Goal: Task Accomplishment & Management: Use online tool/utility

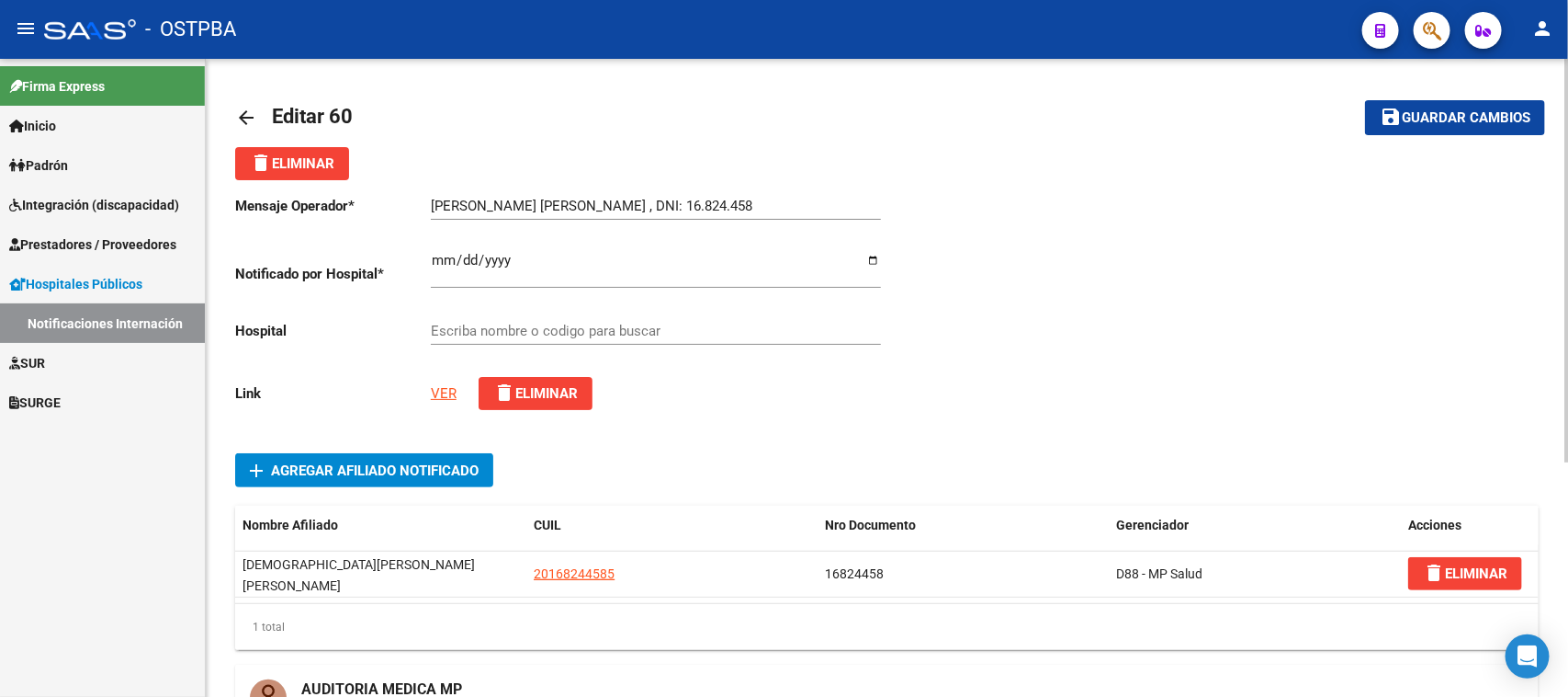
type input "ZONAL [PERSON_NAME]."
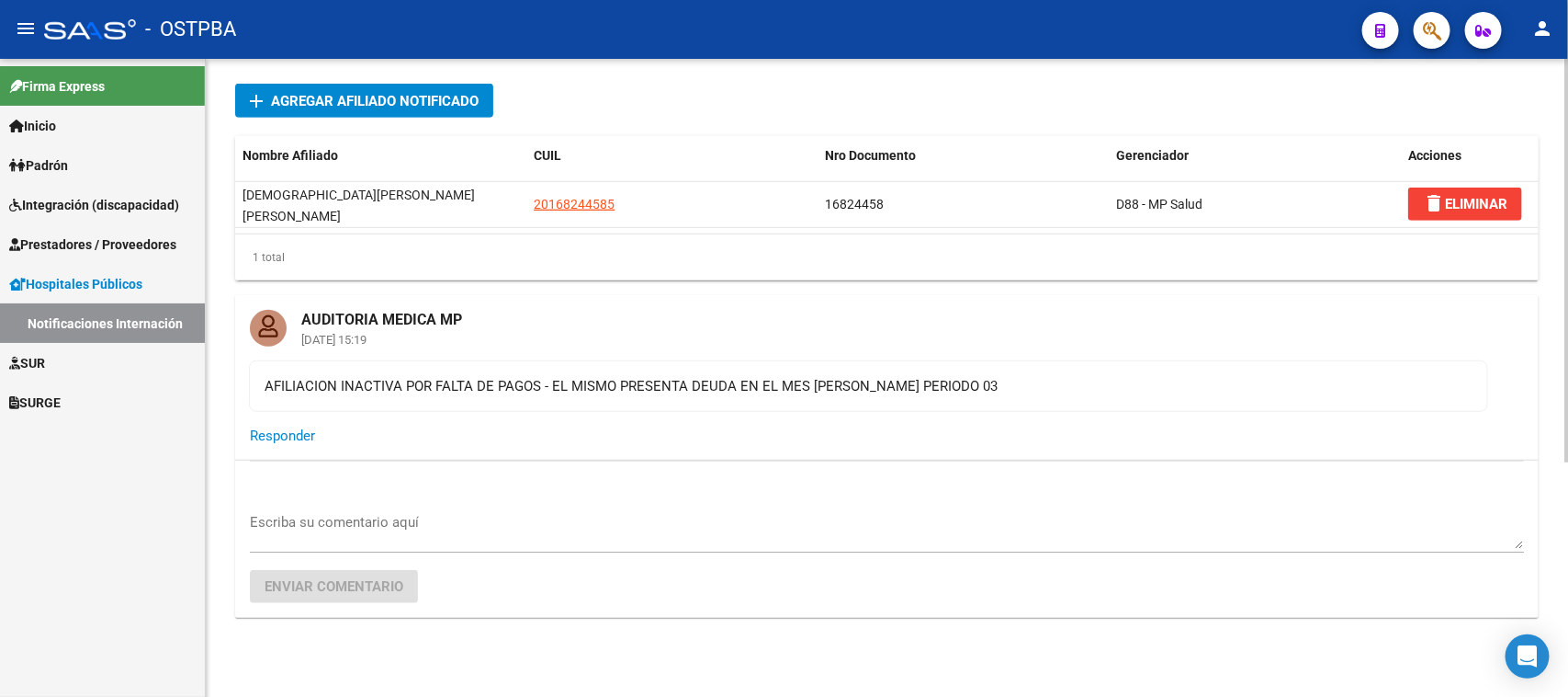
scroll to position [373, 0]
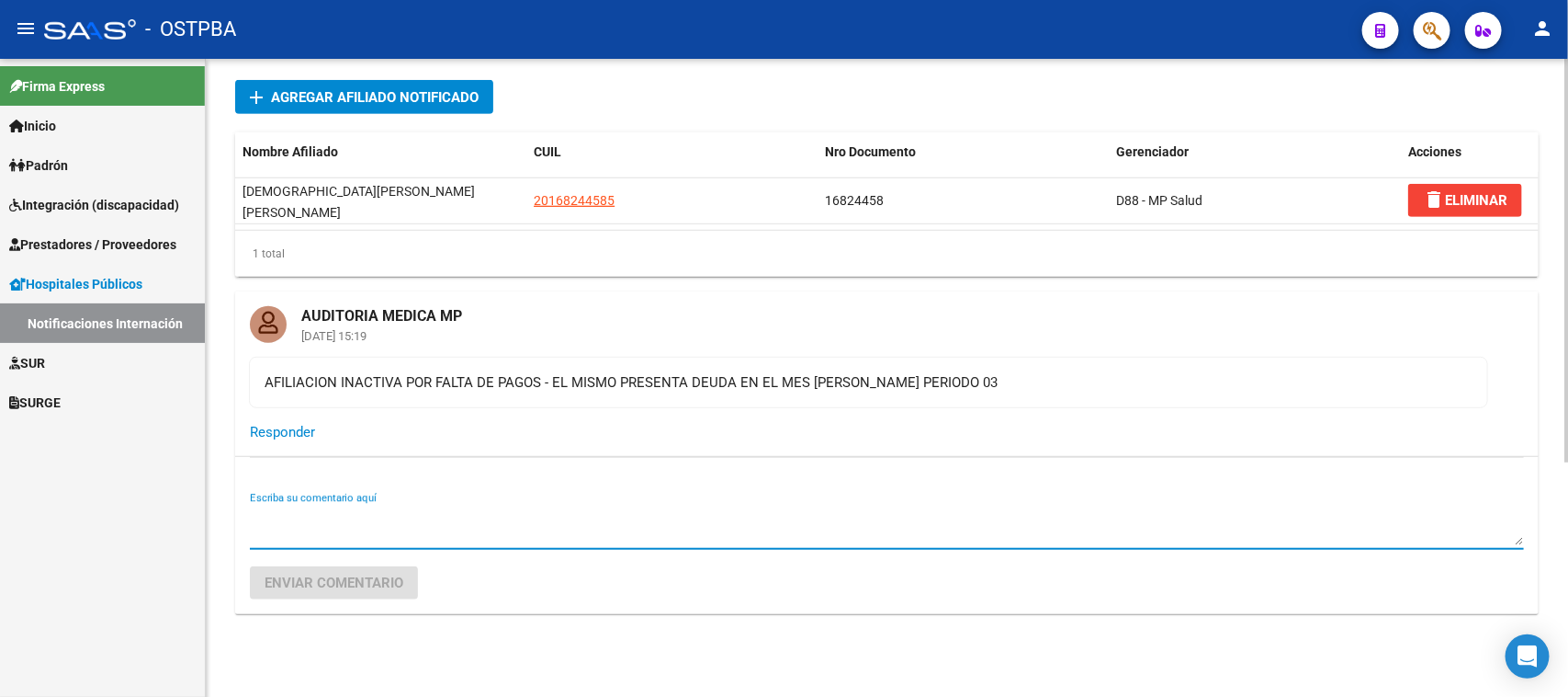
click at [283, 522] on textarea "Escriba su comentario aquí" at bounding box center [886, 526] width 1274 height 37
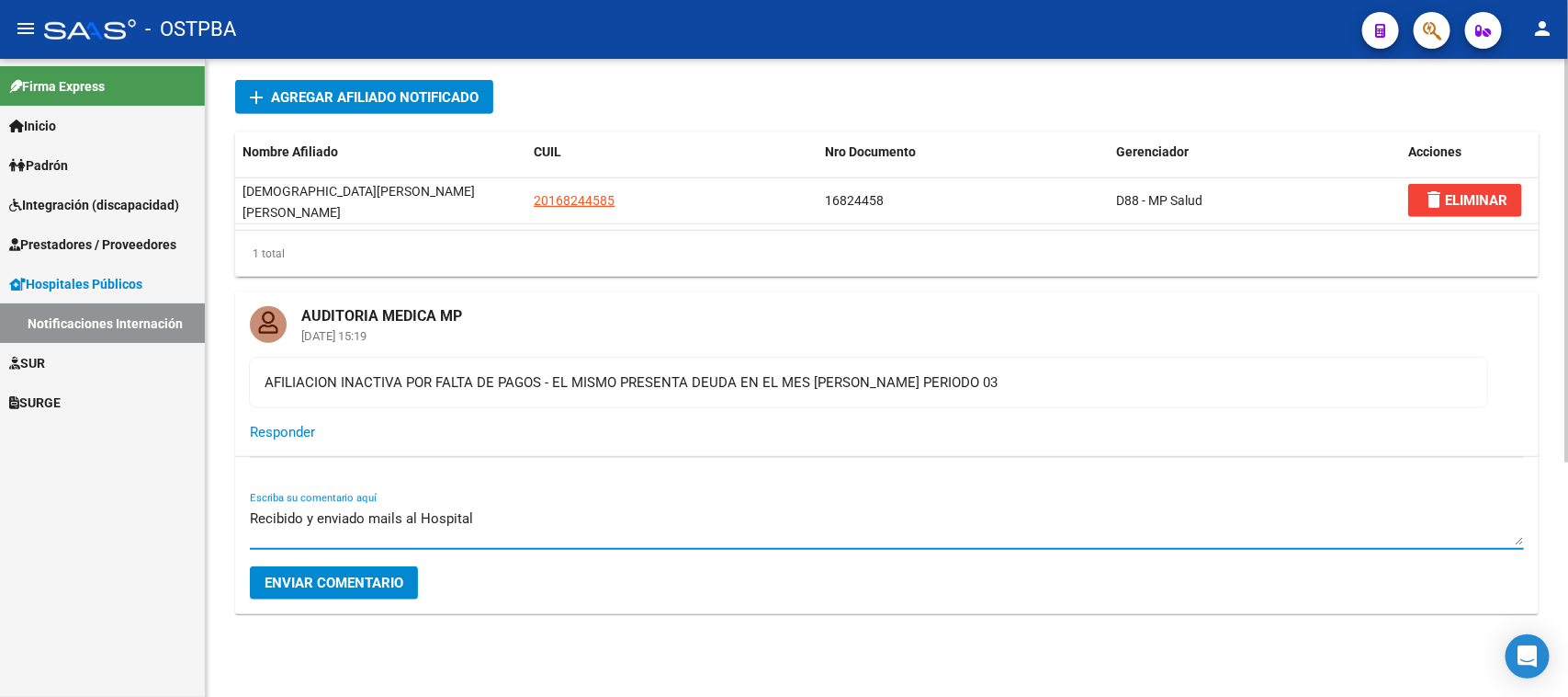
type textarea "Recibido y enviado mails al Hospital"
click at [351, 575] on span "Enviar comentario" at bounding box center [334, 583] width 139 height 17
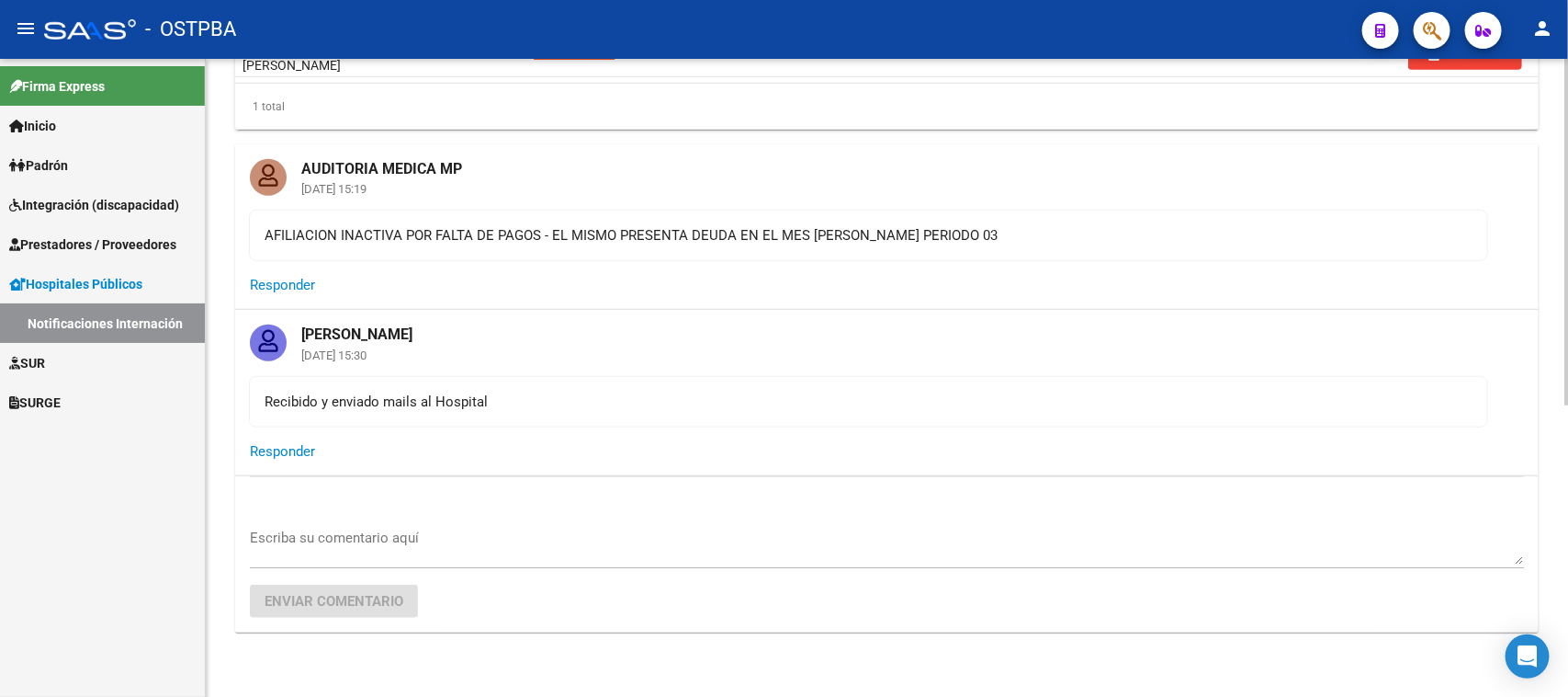
scroll to position [540, 0]
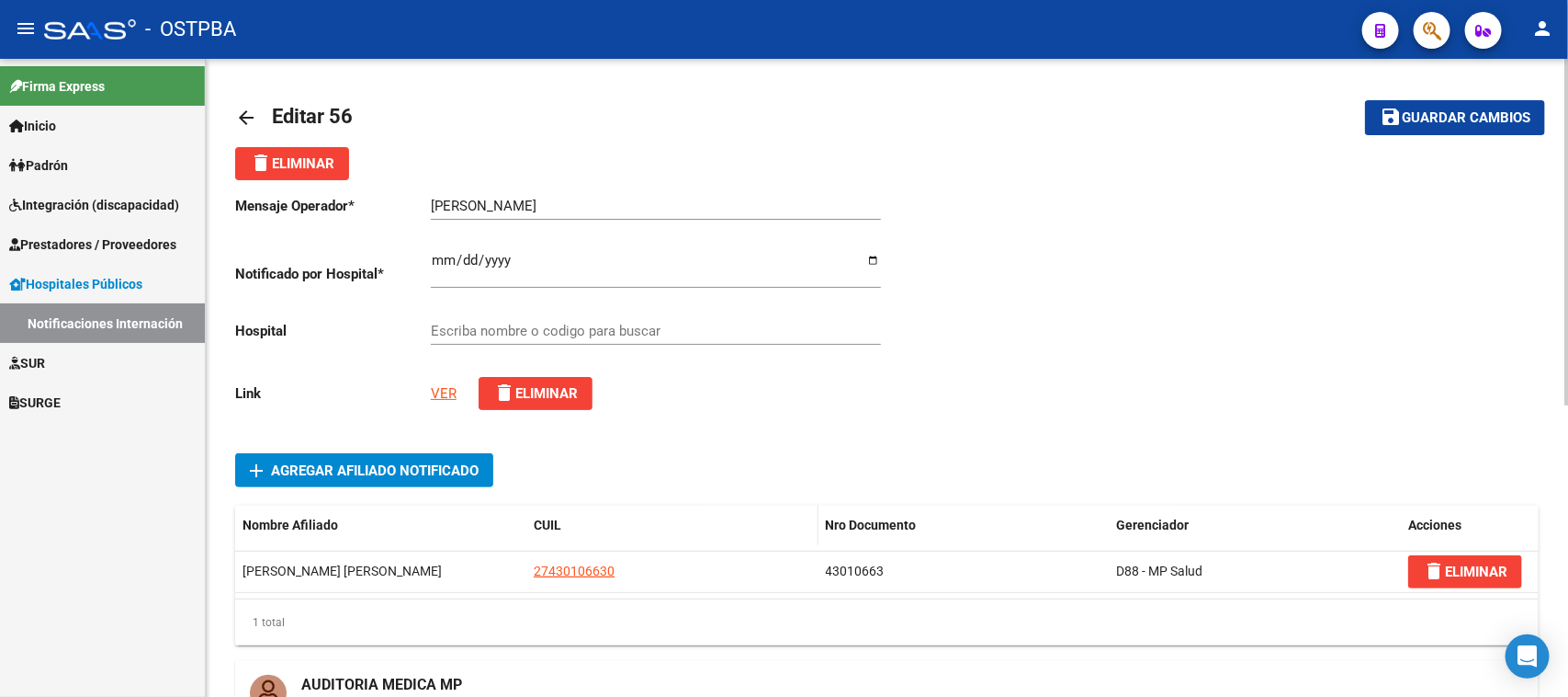
type input "HOSPITAL SUBZONAL DE SAN FRANCISCO SOLANO (MATERNO INFANTIL DR. EDUARDO OLLER)"
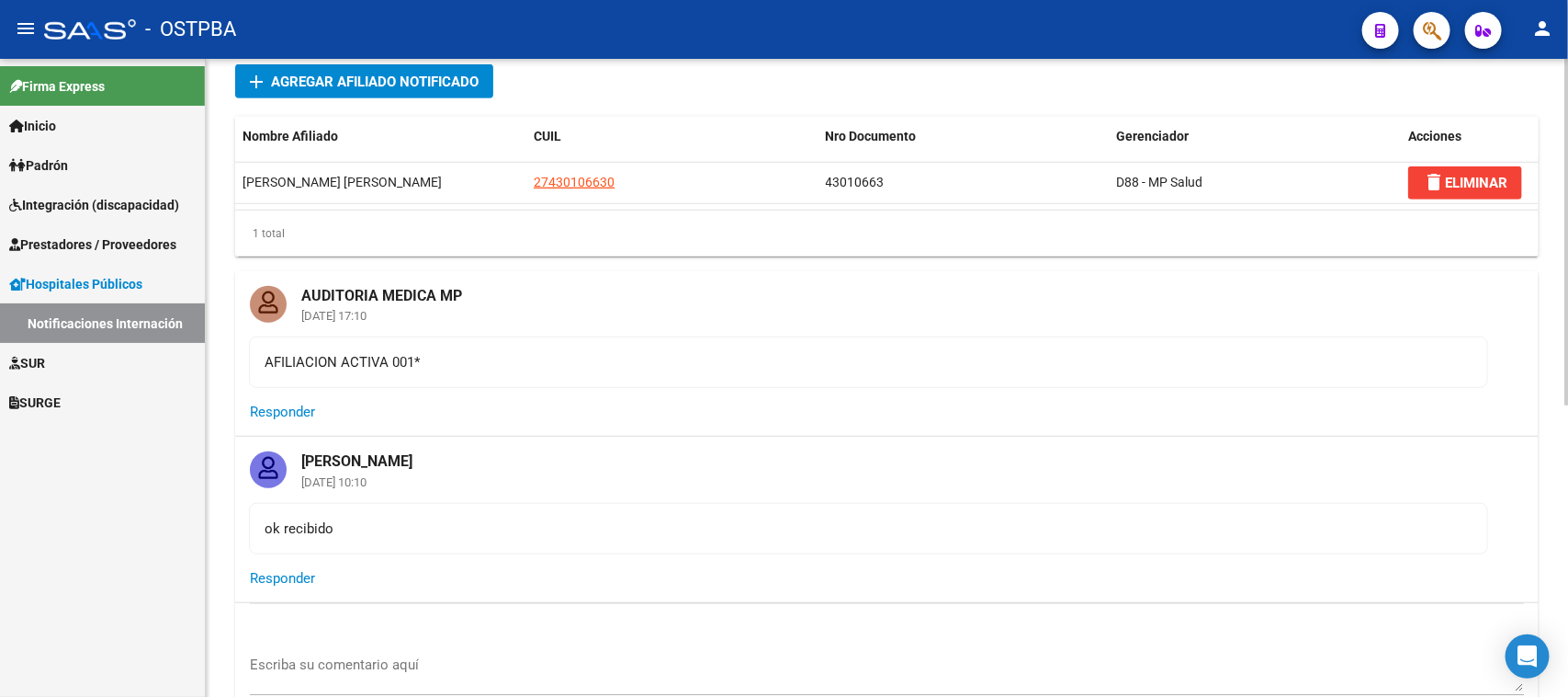
scroll to position [459, 0]
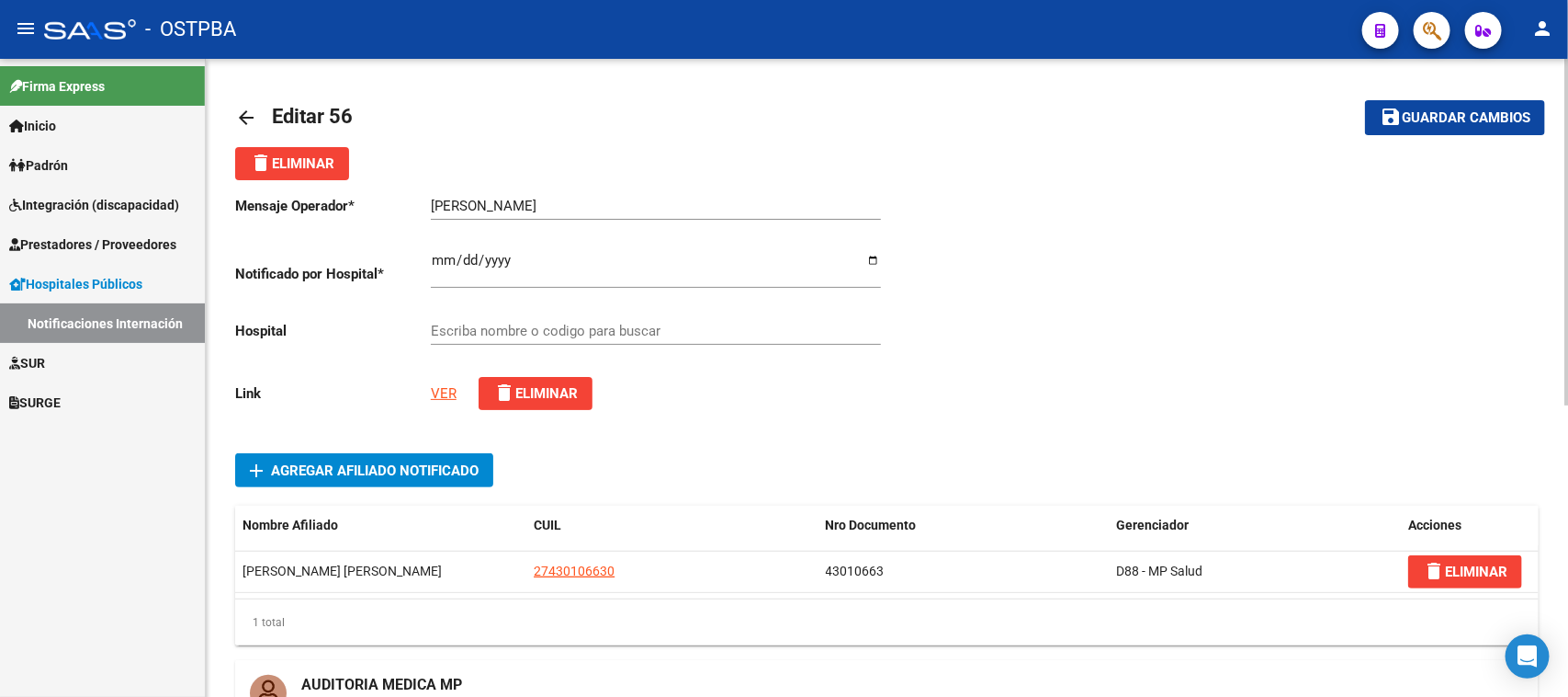
type input "HOSPITAL SUBZONAL DE SAN FRANCISCO SOLANO (MATERNO INFANTIL DR. EDUARDO OLLER)"
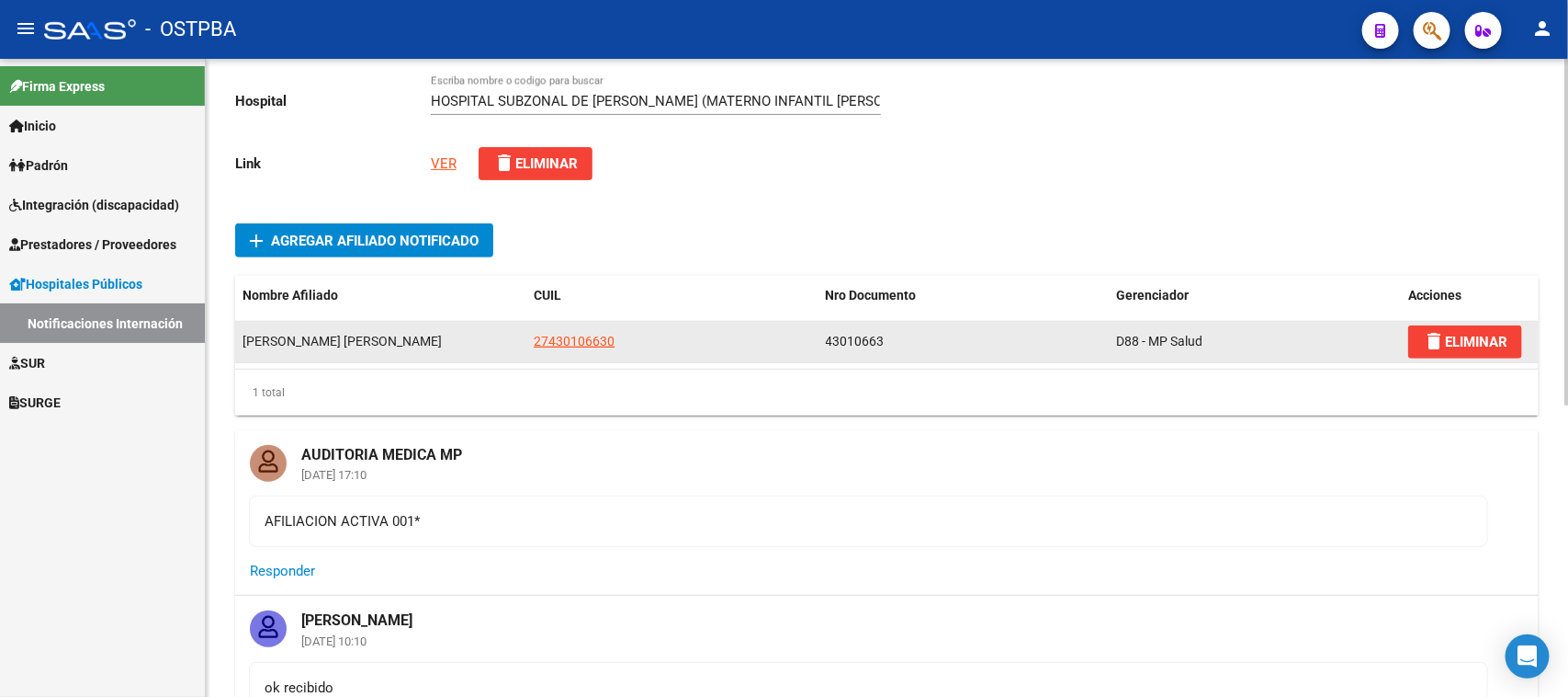
scroll to position [459, 0]
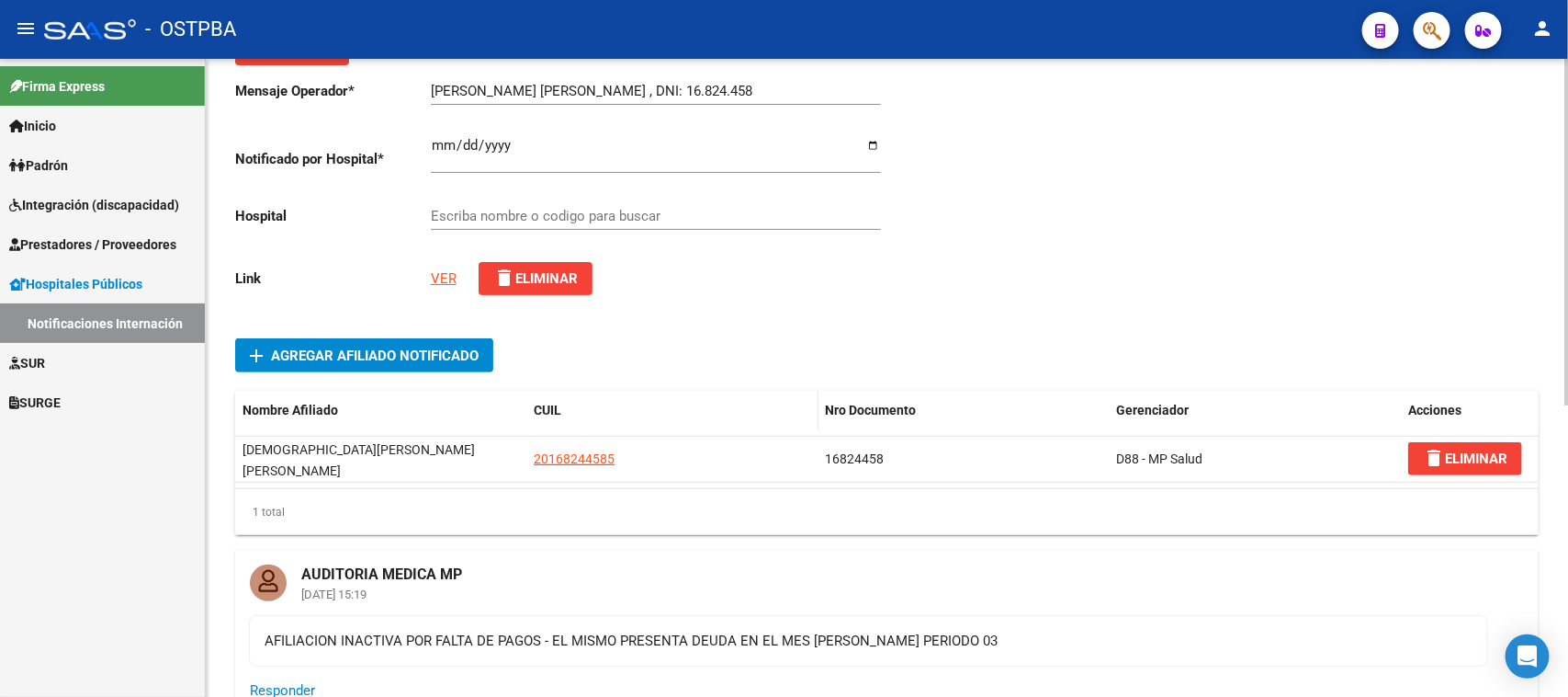
type input "ZONAL [PERSON_NAME]."
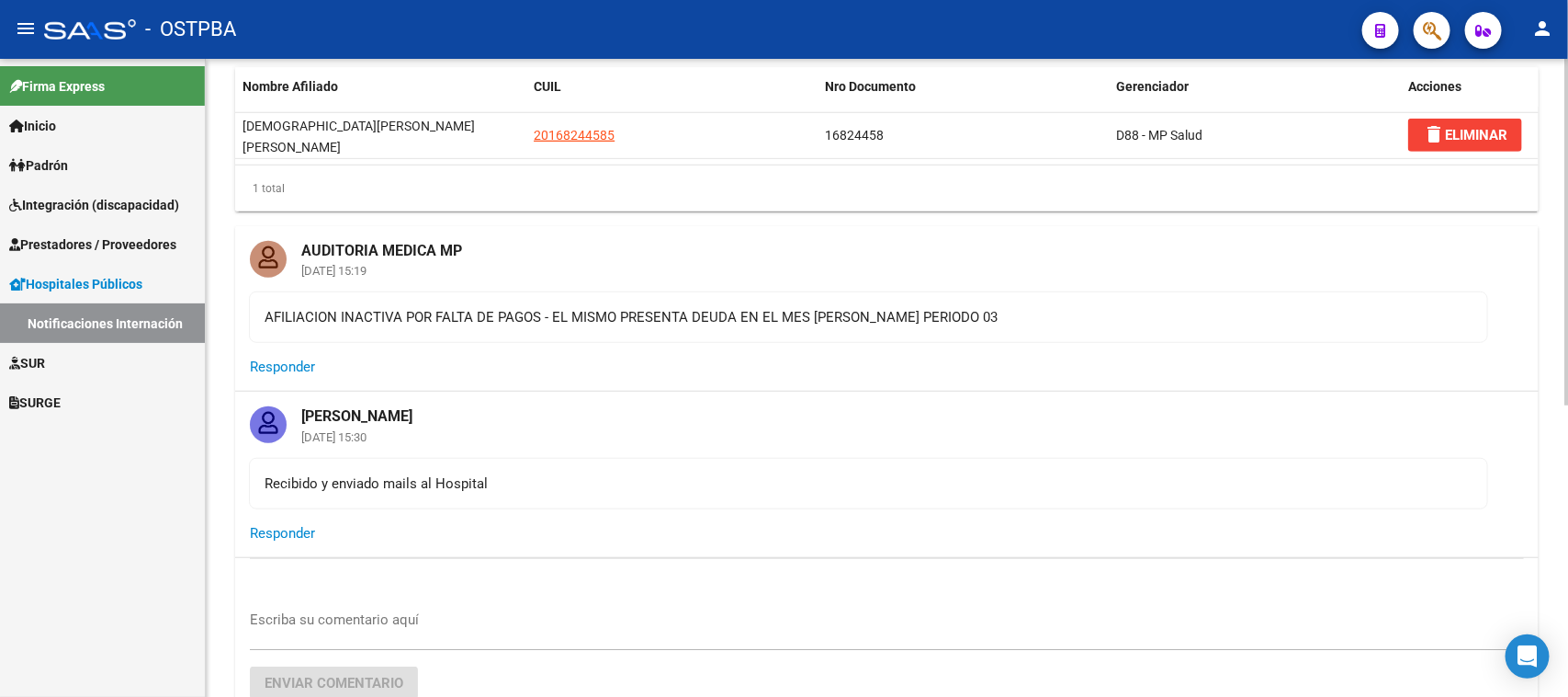
scroll to position [459, 0]
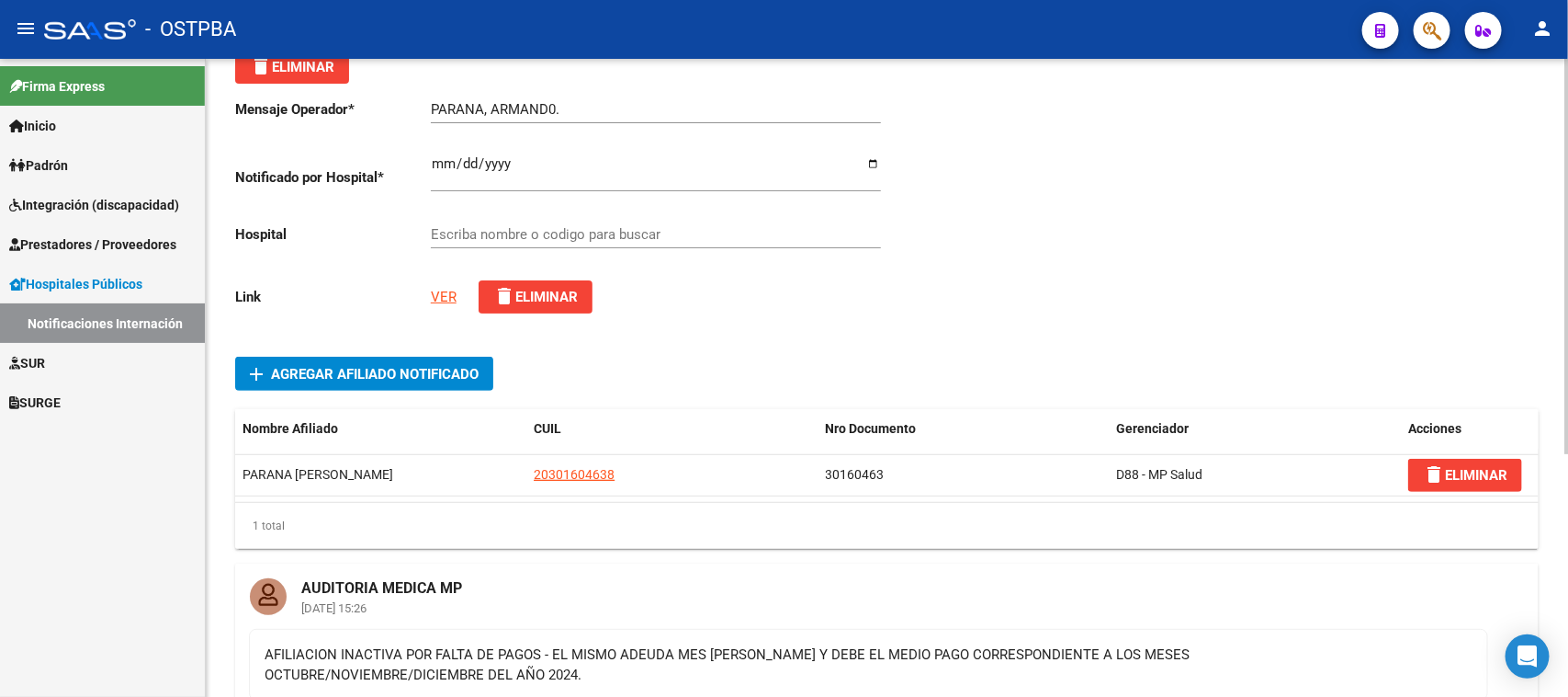
type input "HOSPITAL ZONAL GENERAL DE AGUDOS DR. LUCIO V. MELENDEZ"
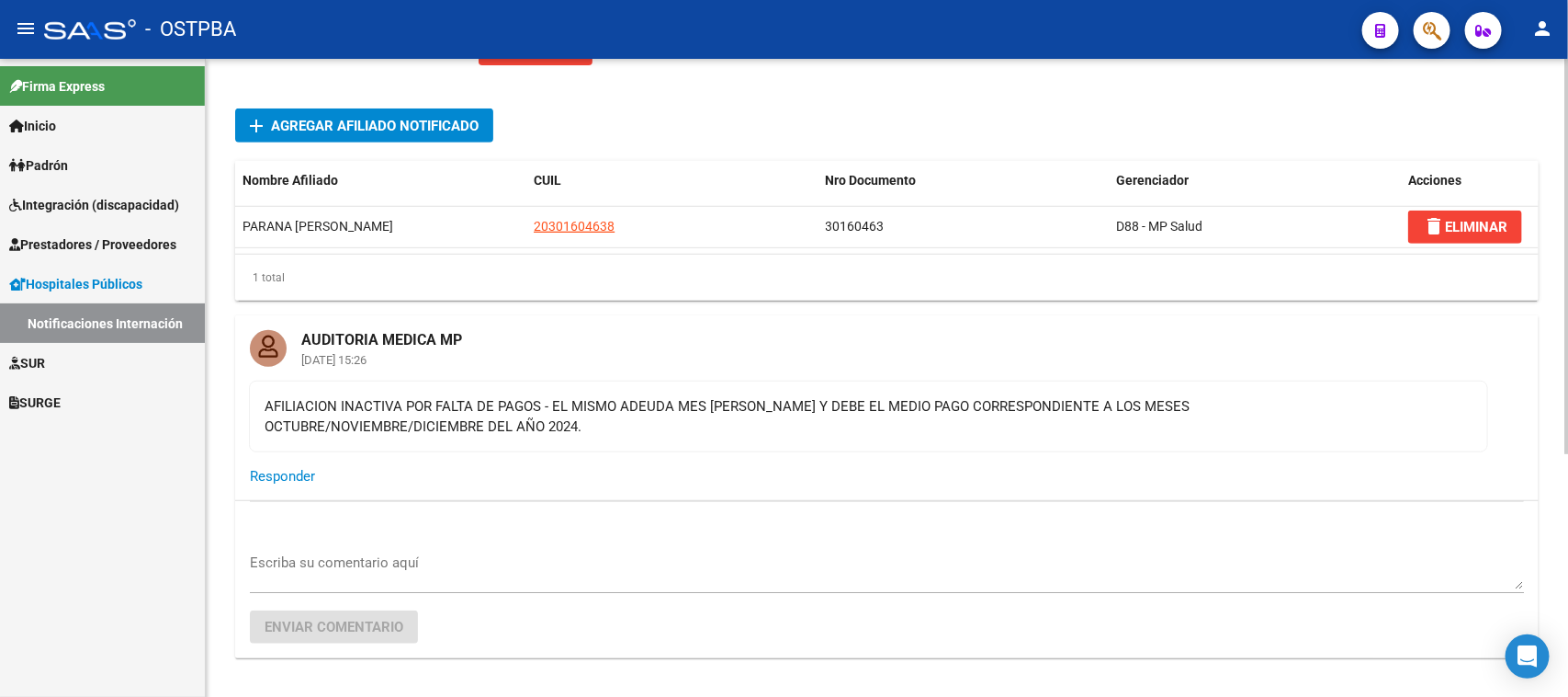
scroll to position [394, 0]
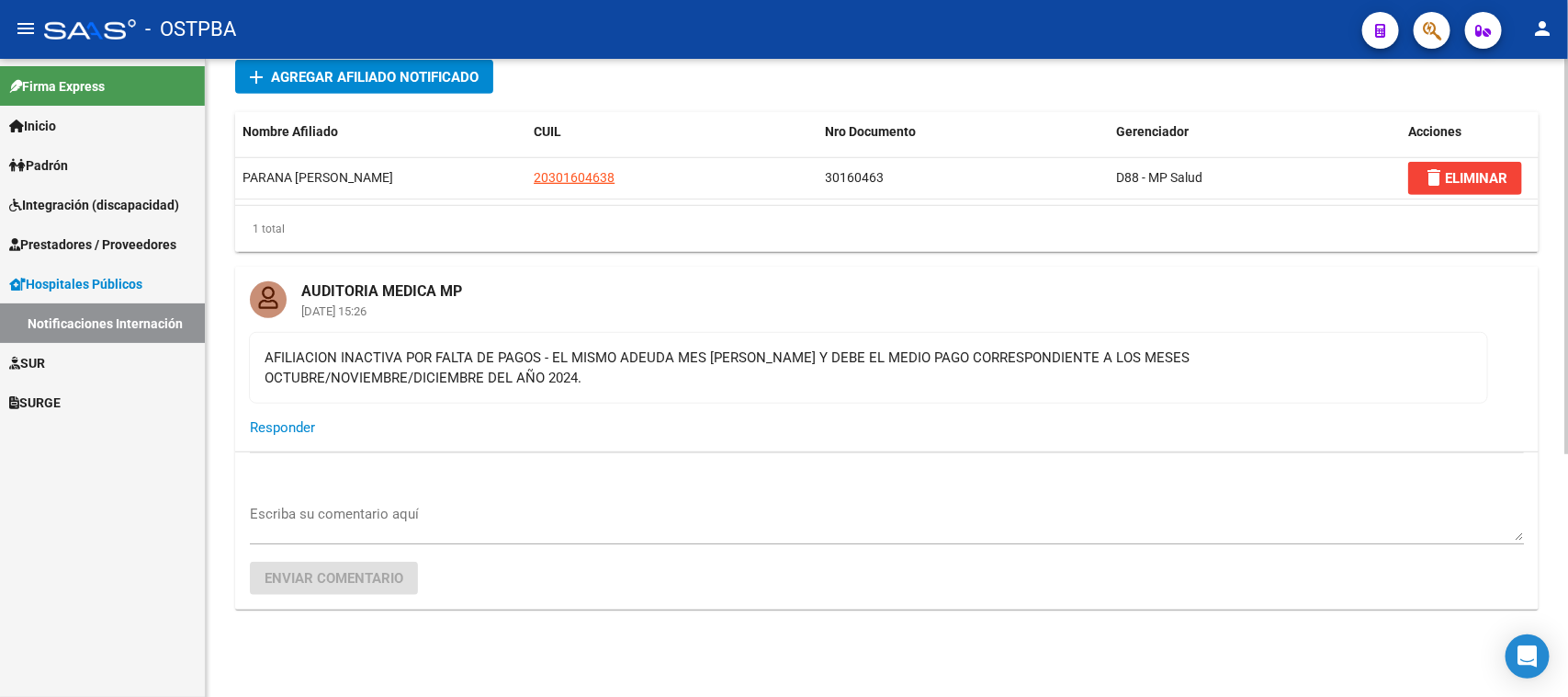
click at [328, 521] on textarea "Escriba su comentario aquí" at bounding box center [886, 522] width 1274 height 37
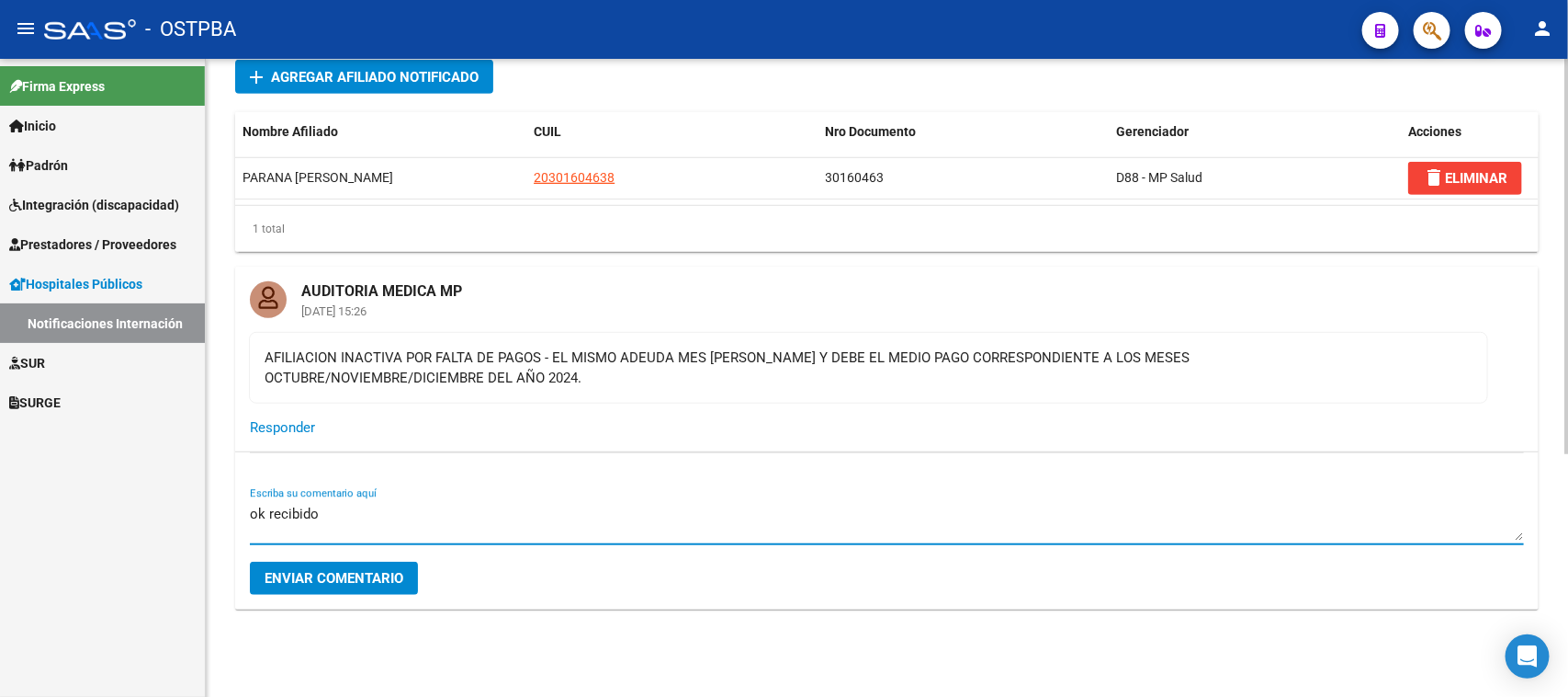
click at [323, 504] on textarea "ok recibido" at bounding box center [886, 522] width 1274 height 37
type textarea "ok recibido, enviado mail al hospital"
click at [382, 573] on span "Enviar comentario" at bounding box center [334, 578] width 139 height 17
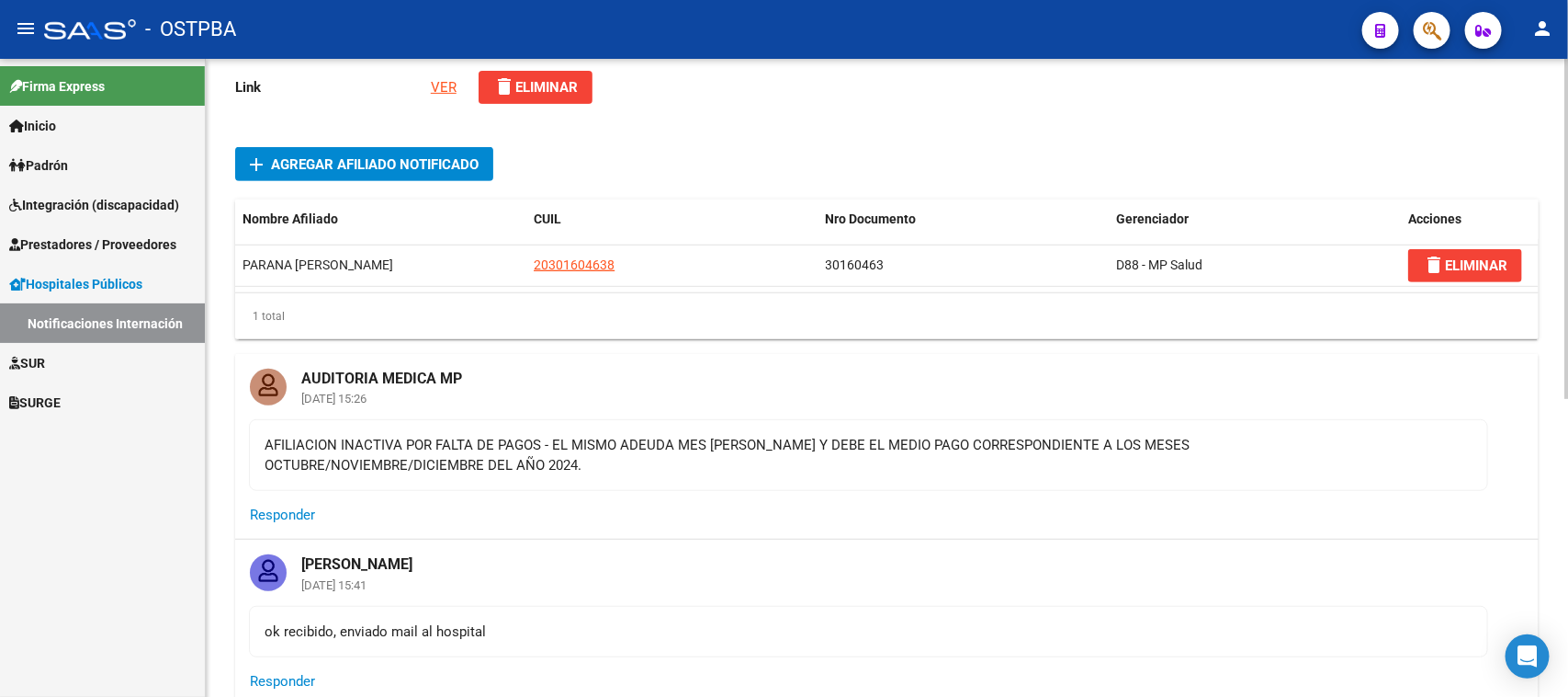
scroll to position [164, 0]
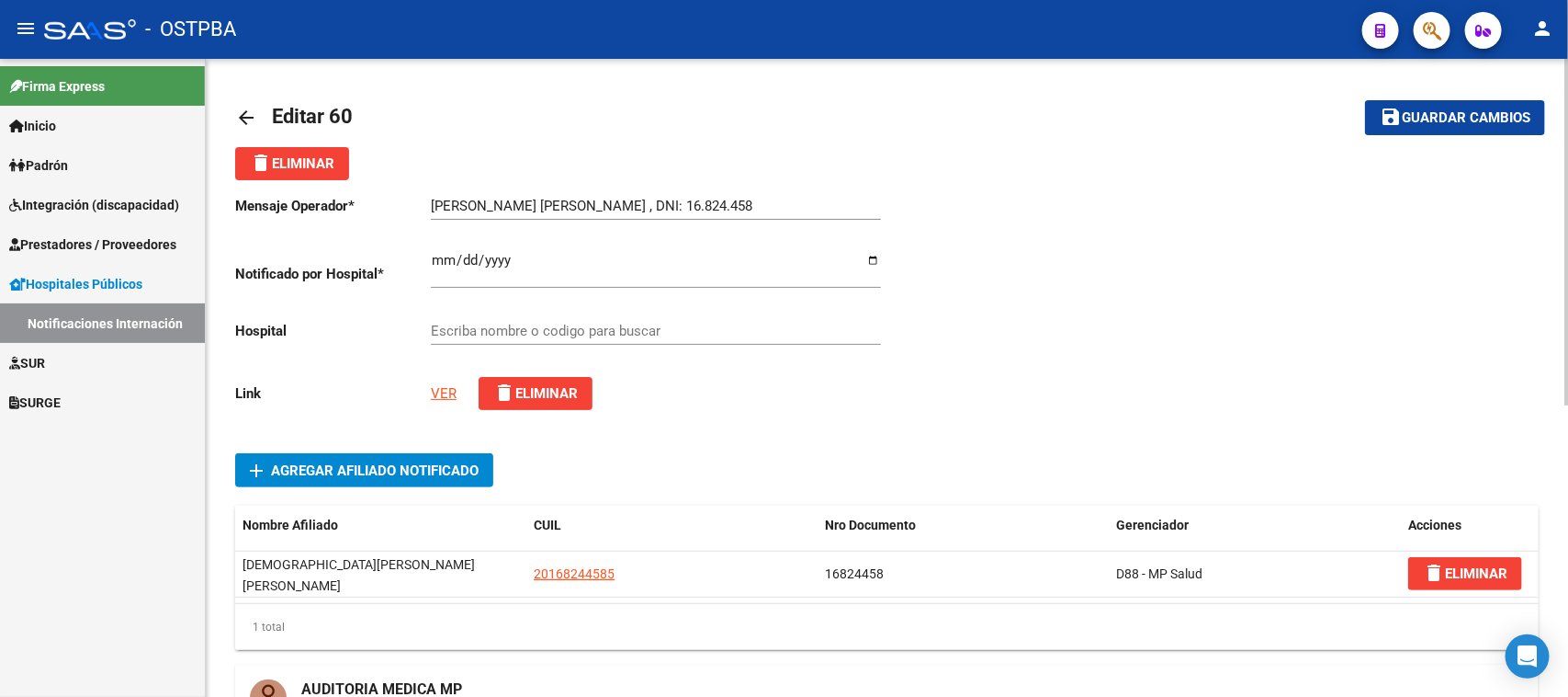
type input "ZONAL [PERSON_NAME]."
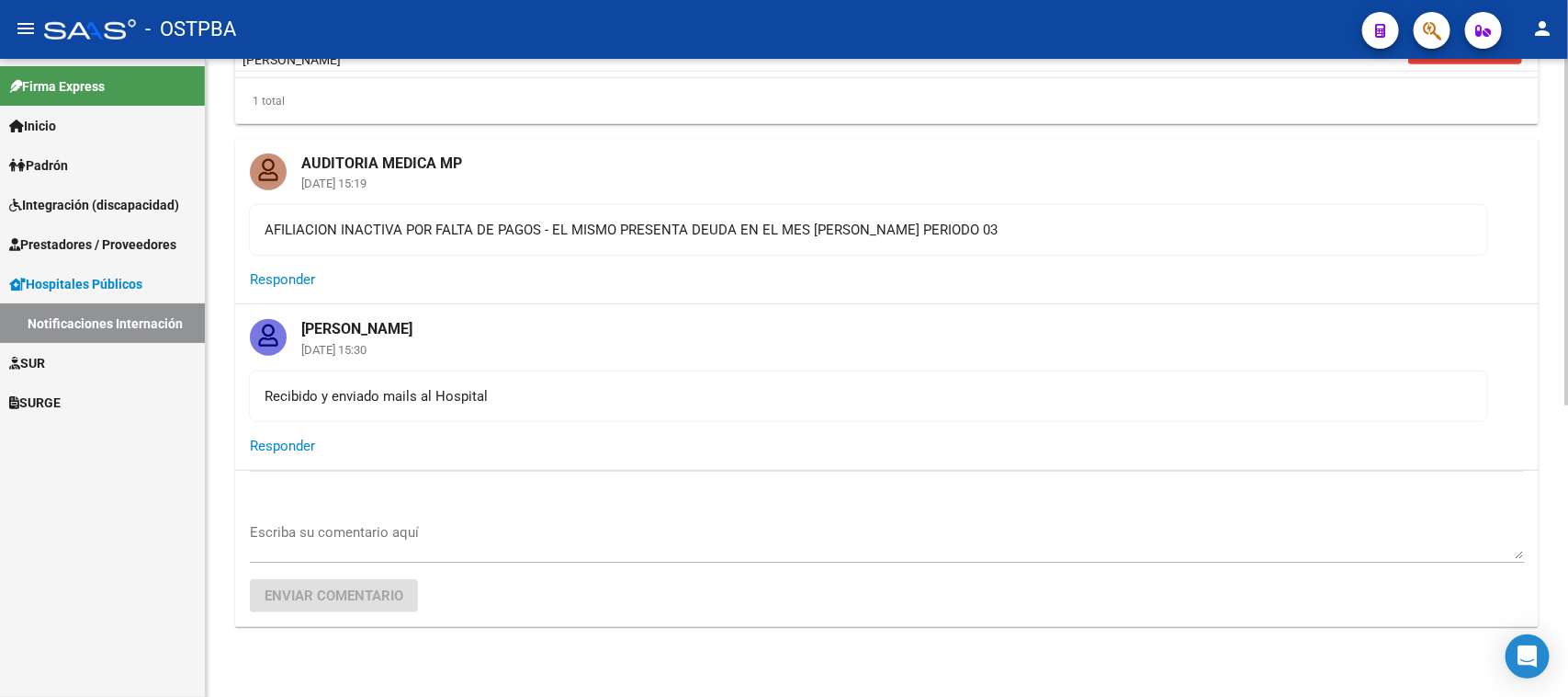
scroll to position [540, 0]
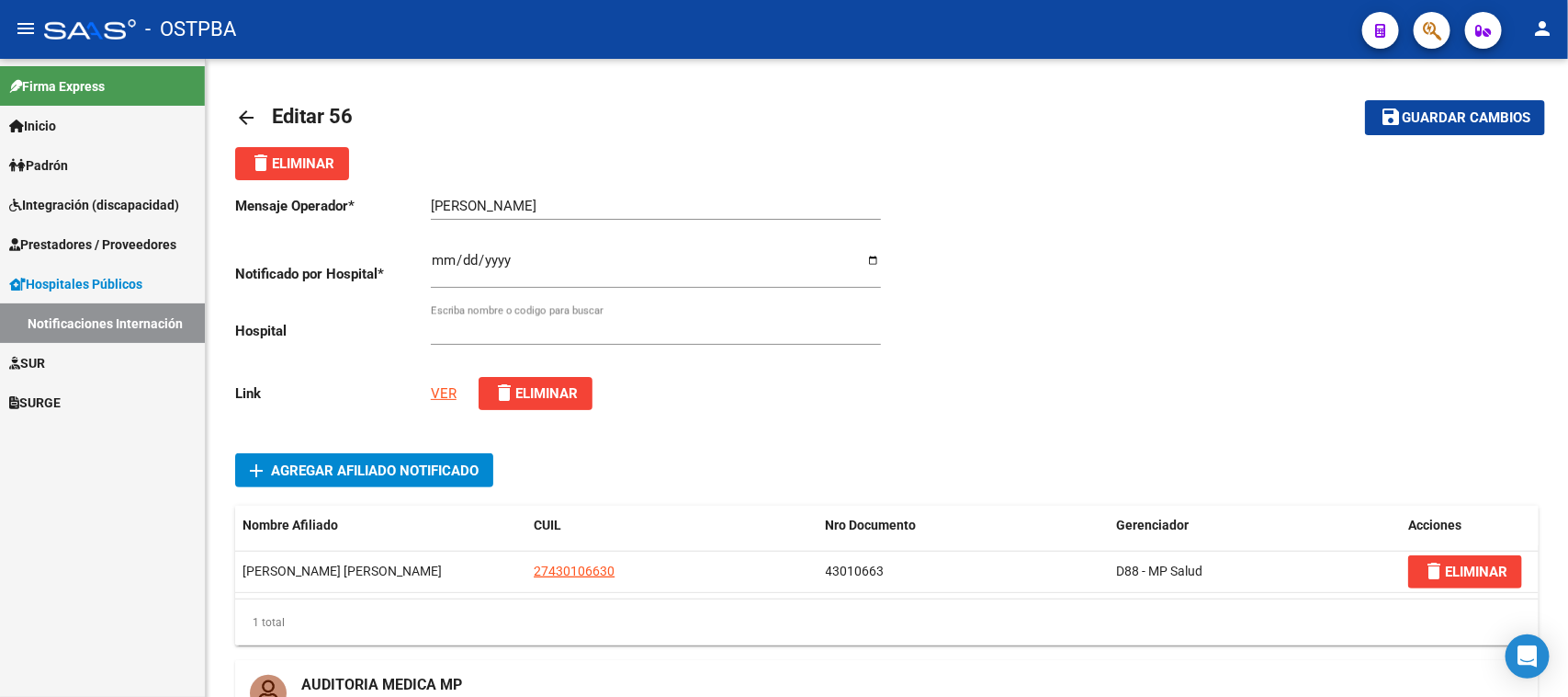
type input "HOSPITAL SUBZONAL DE SAN FRANCISCO SOLANO (MATERNO INFANTIL DR. EDUARDO OLLER)"
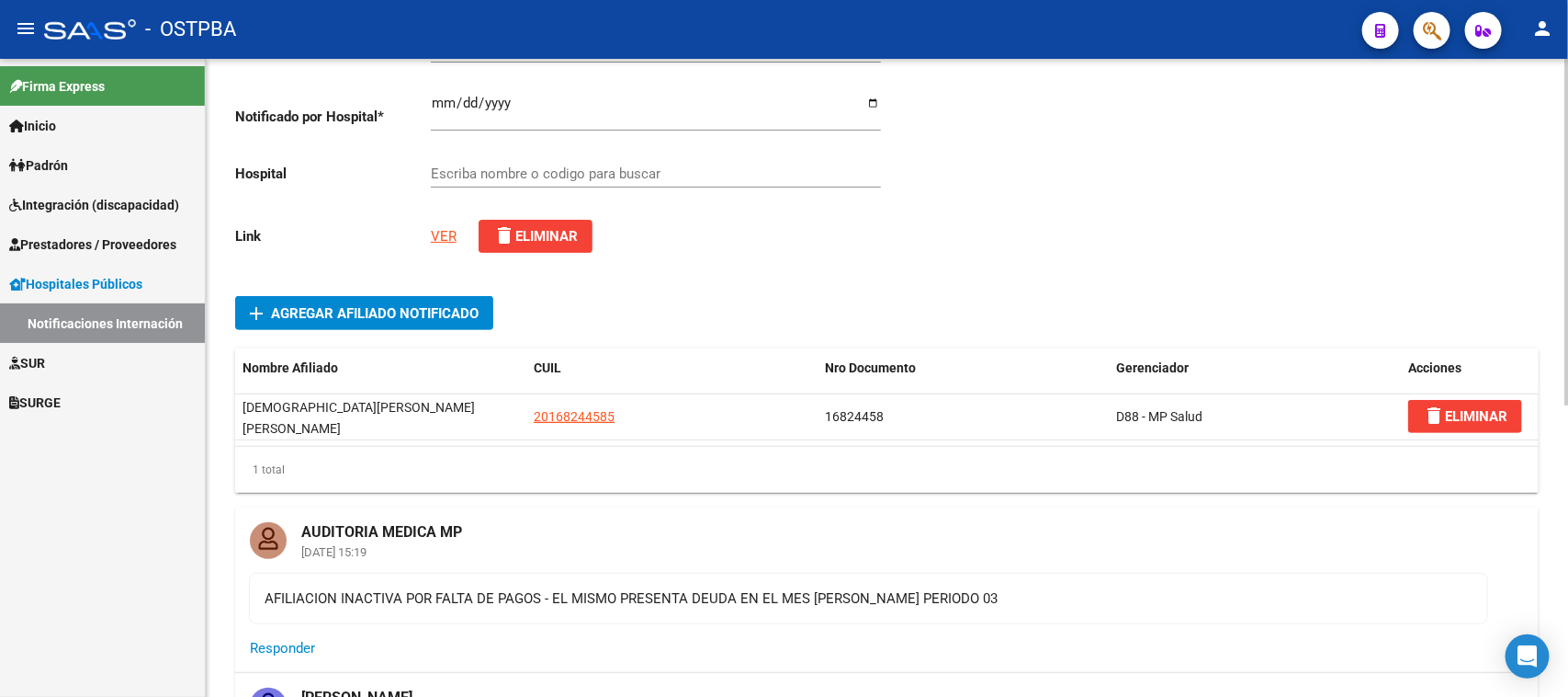
type input "ZONAL DR.DIEGO E.THOMPSON."
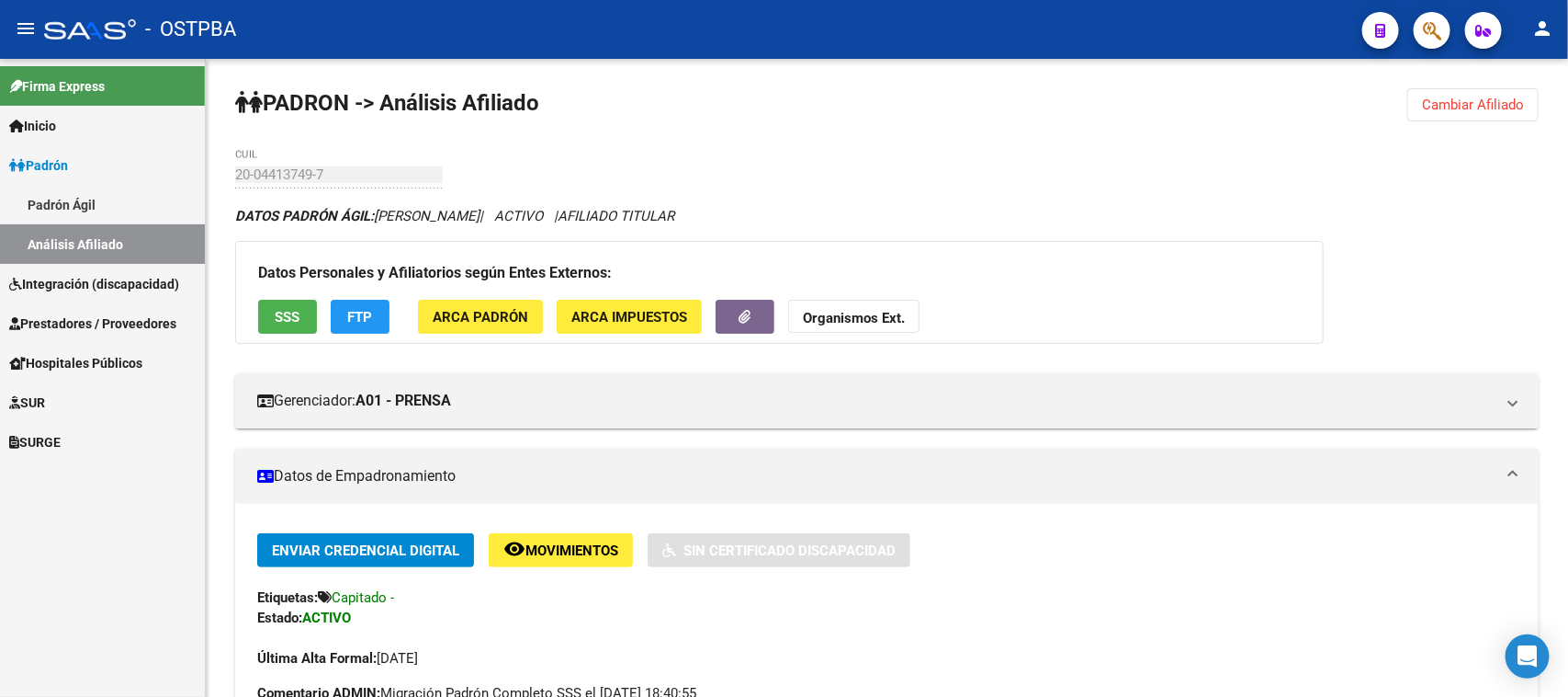
scroll to position [115, 0]
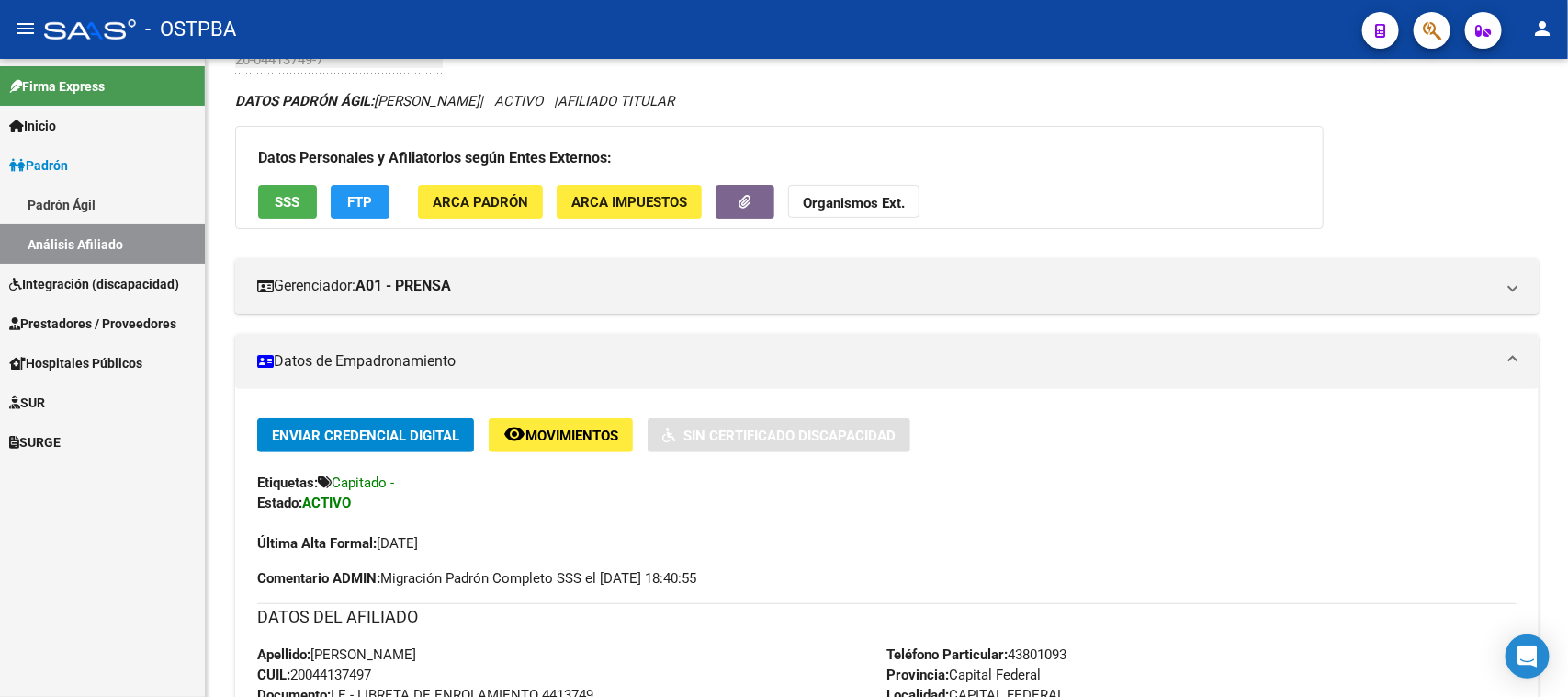
click at [65, 237] on link "Análisis Afiliado" at bounding box center [102, 245] width 205 height 40
click at [56, 281] on span "Integración (discapacidad)" at bounding box center [93, 283] width 170 height 20
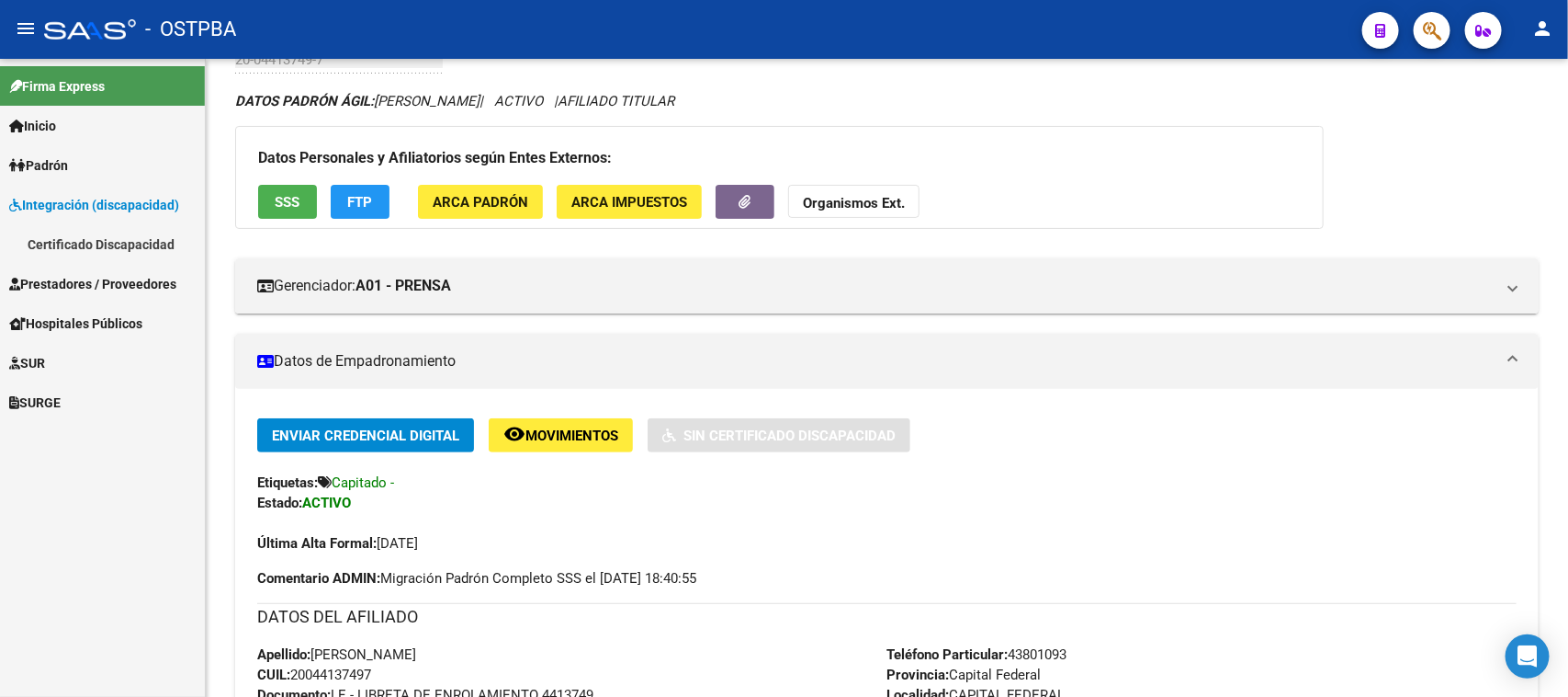
click at [70, 285] on span "Prestadores / Proveedores" at bounding box center [92, 283] width 167 height 20
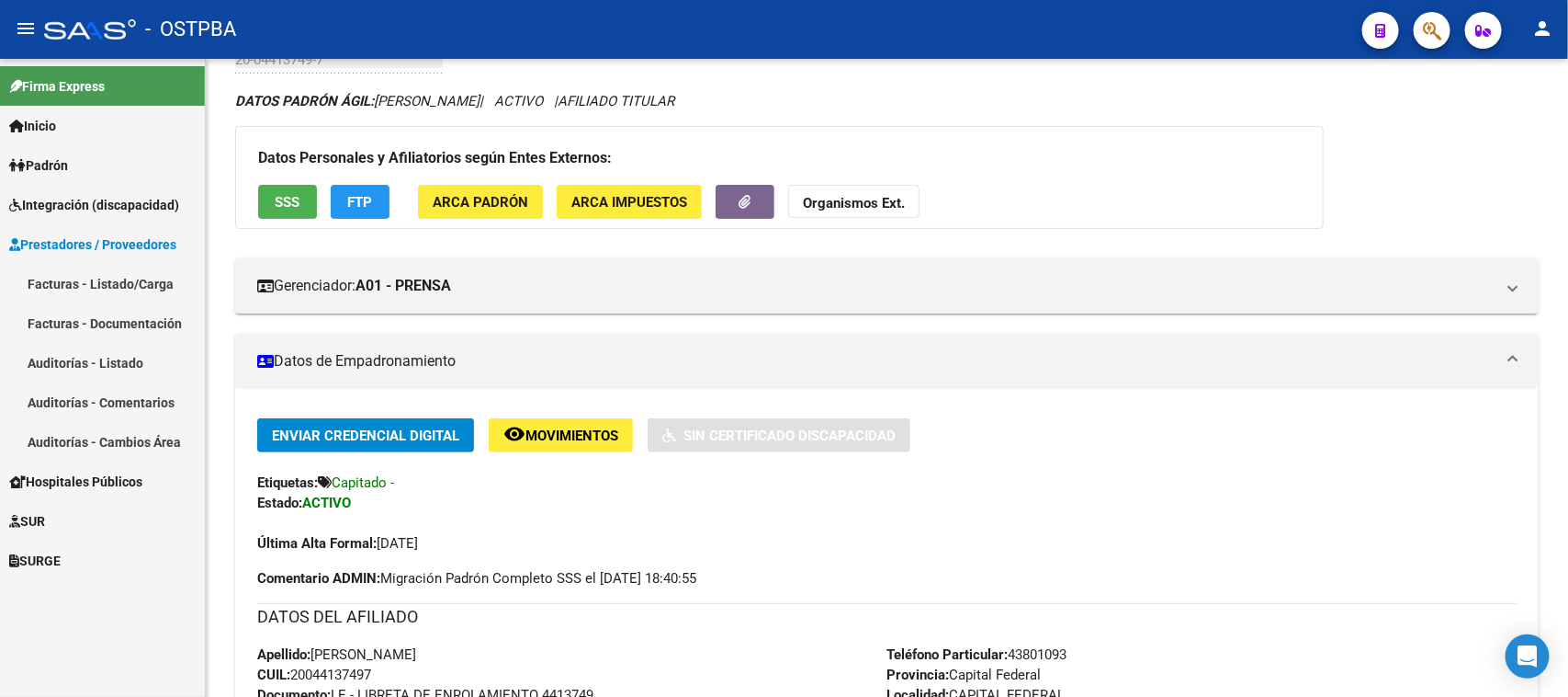
click at [67, 309] on link "Facturas - Documentación" at bounding box center [102, 323] width 205 height 40
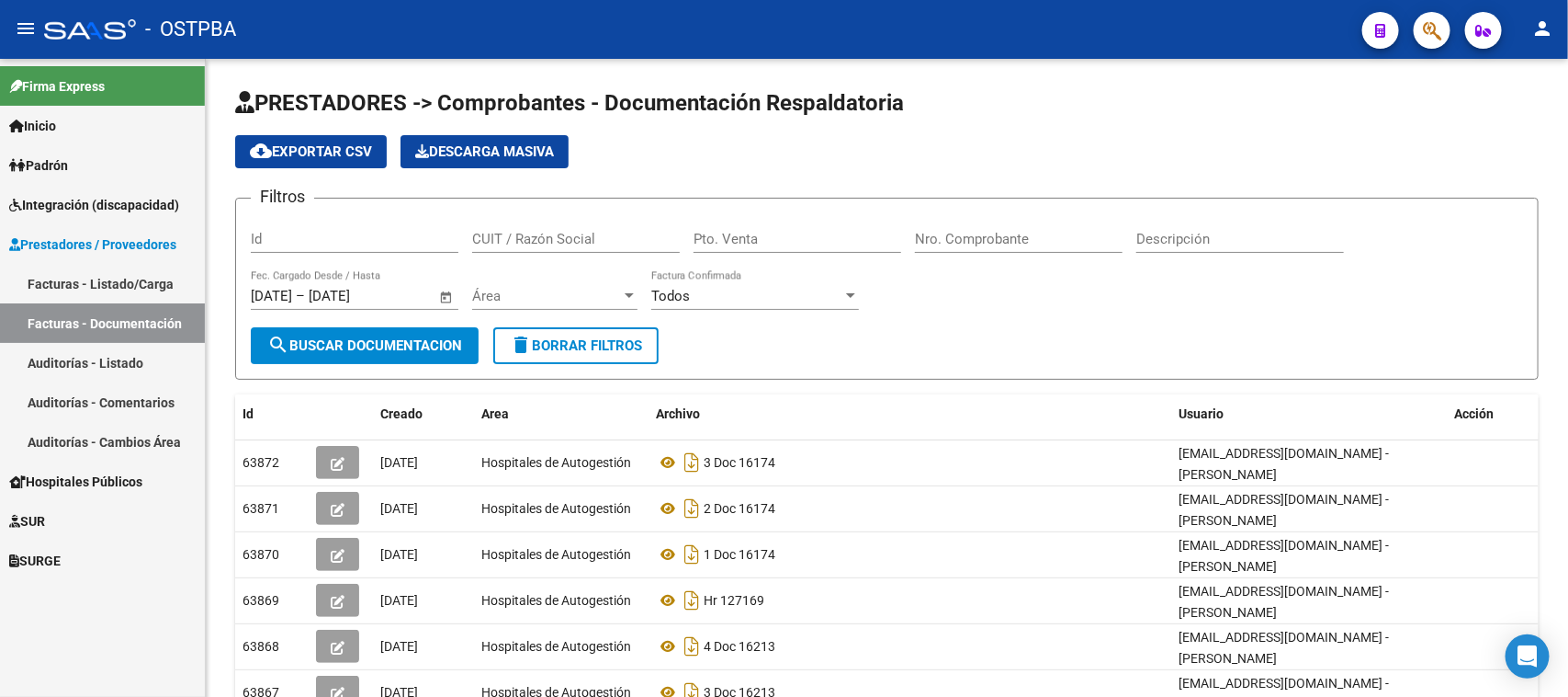
click at [67, 275] on link "Facturas - Listado/Carga" at bounding box center [102, 283] width 205 height 40
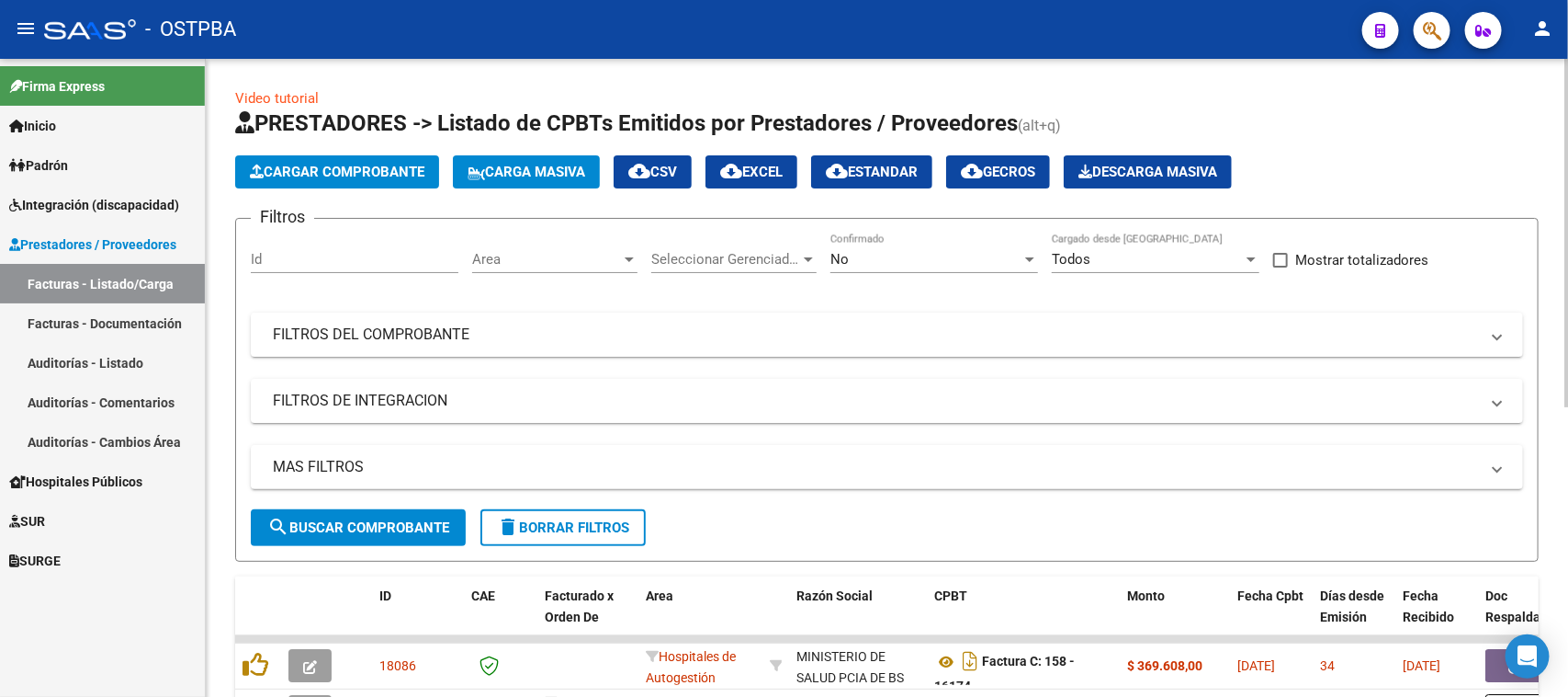
click at [306, 172] on span "Cargar Comprobante" at bounding box center [337, 172] width 175 height 17
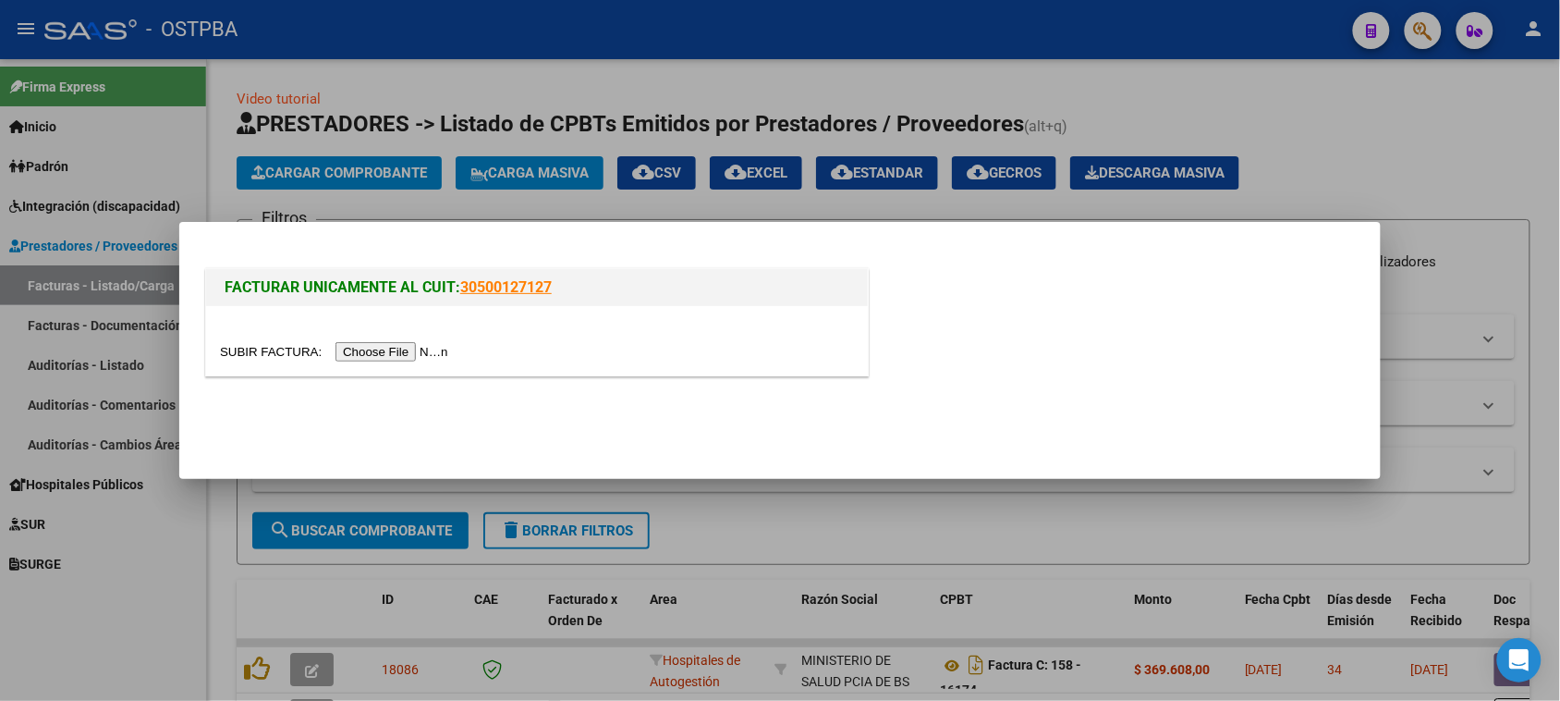
click at [185, 137] on div at bounding box center [780, 350] width 1560 height 701
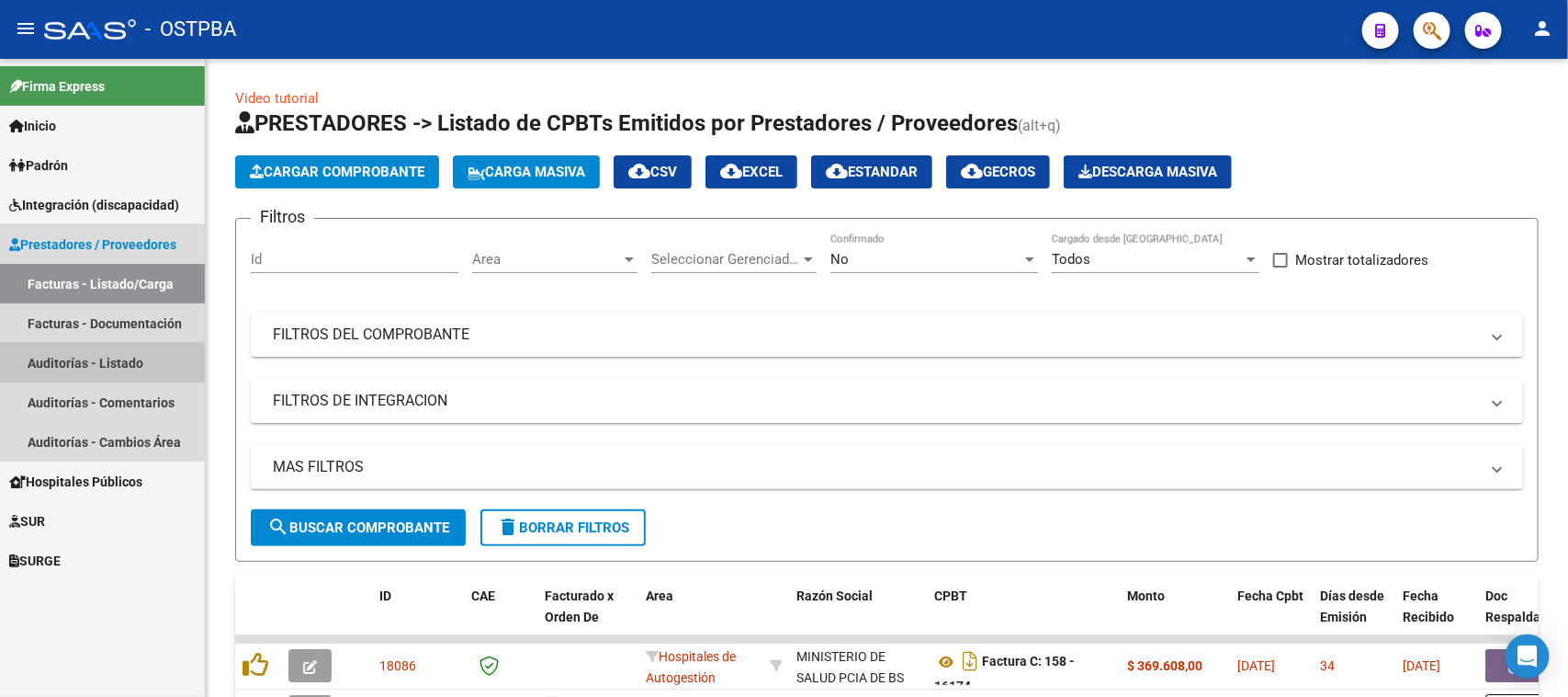
click at [74, 363] on link "Auditorías - Listado" at bounding box center [102, 363] width 205 height 40
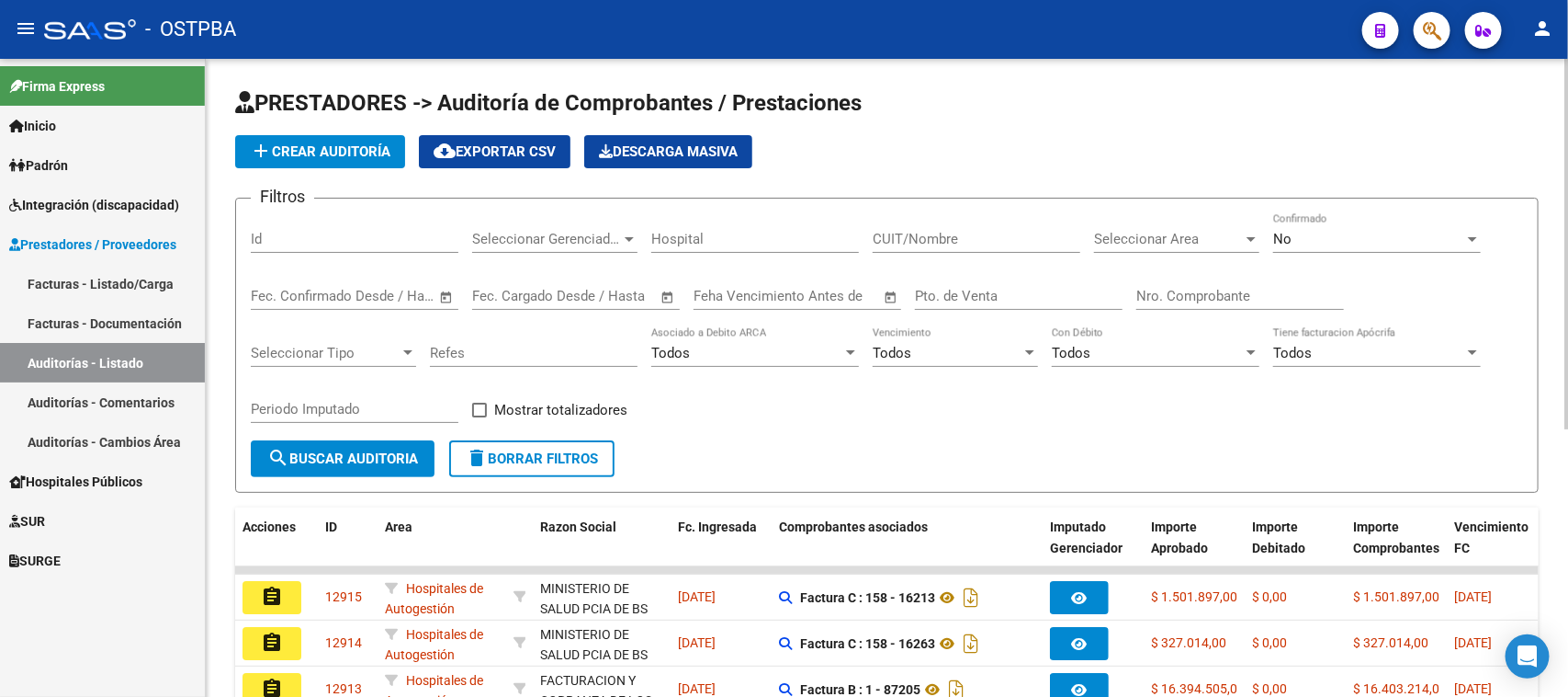
click at [266, 240] on input "Id" at bounding box center [354, 239] width 208 height 17
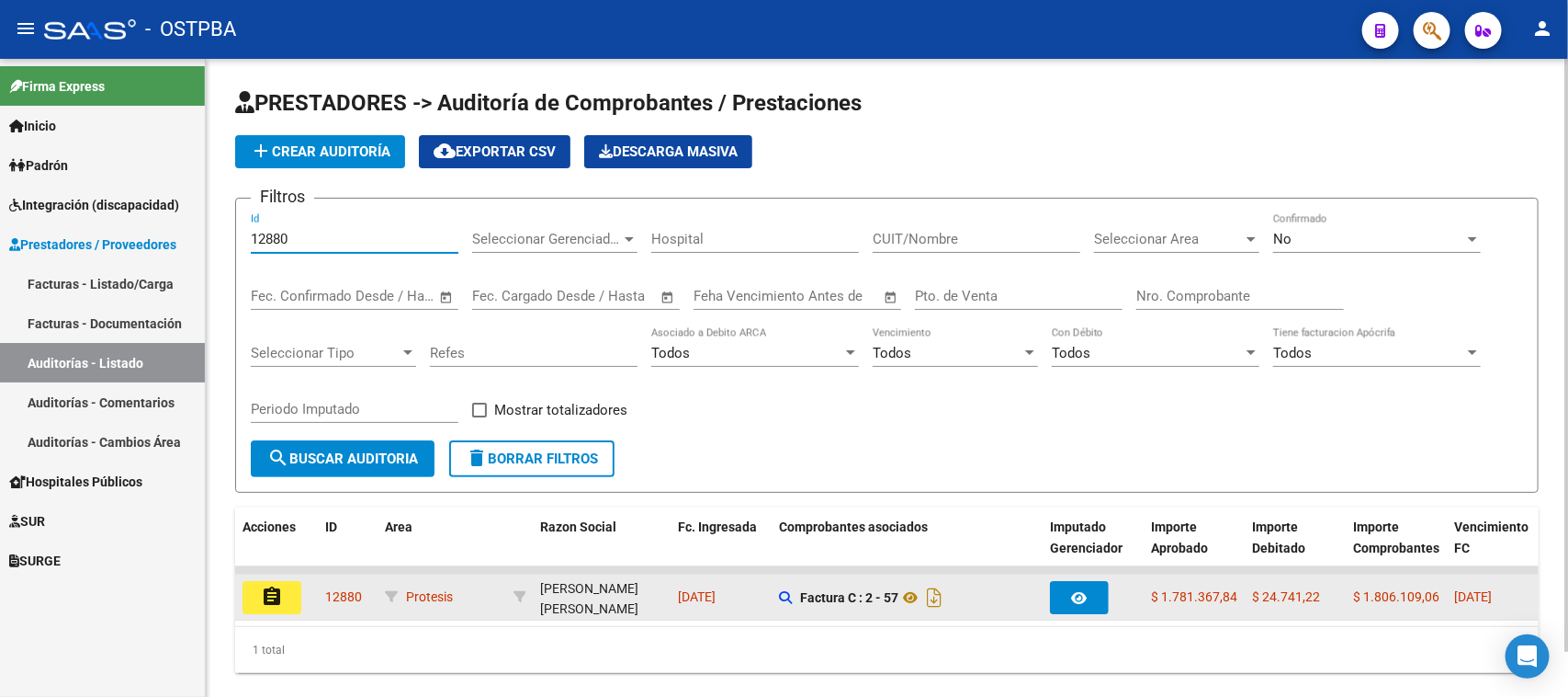
type input "12880"
click at [285, 596] on button "assignment" at bounding box center [271, 597] width 59 height 33
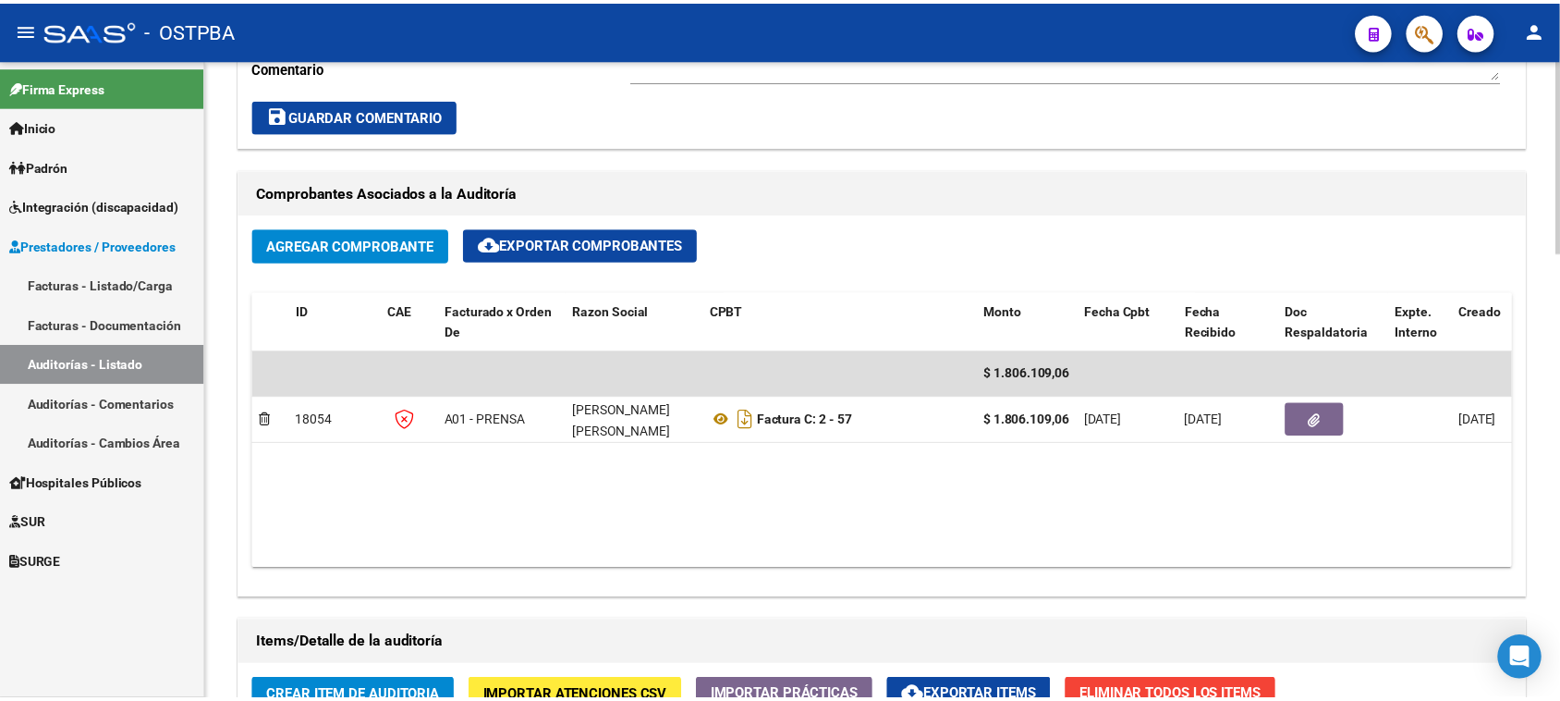
scroll to position [809, 0]
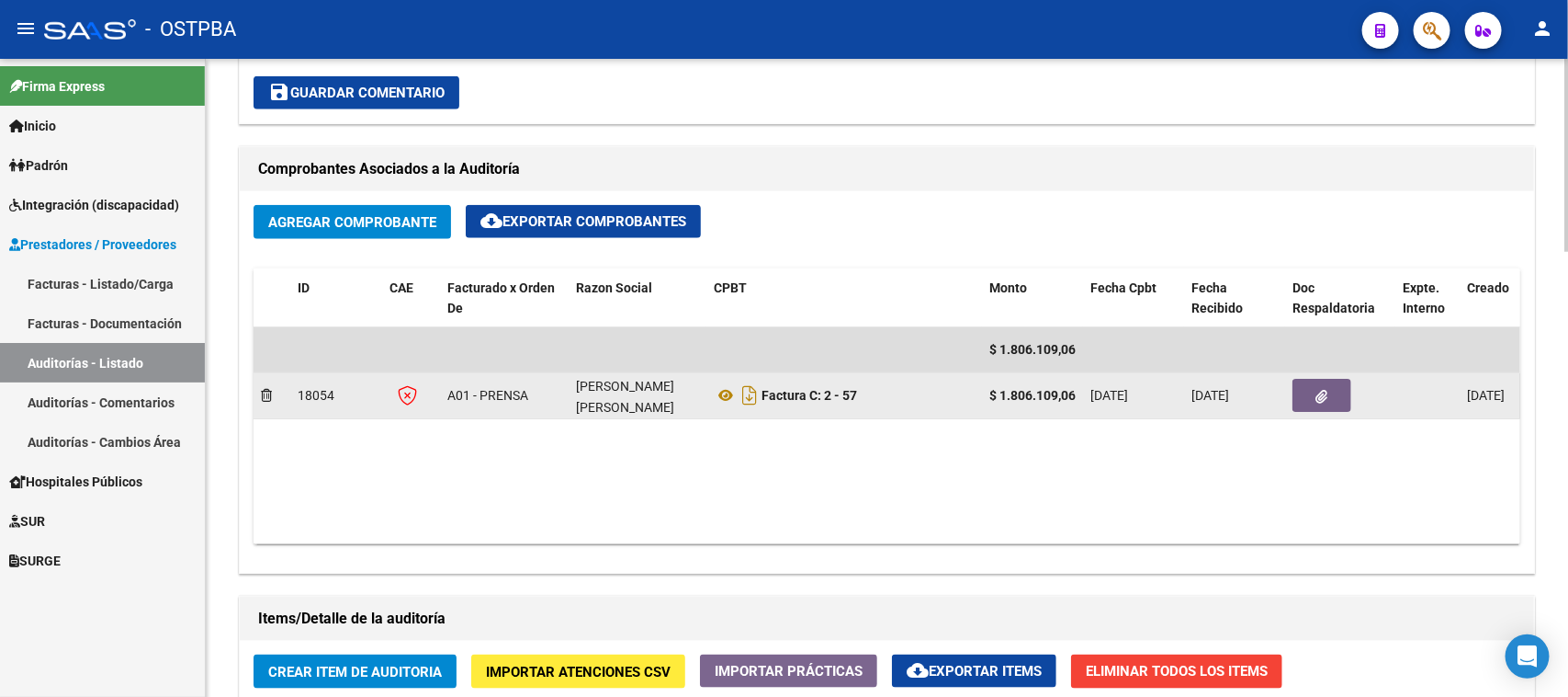
click at [1318, 390] on icon "button" at bounding box center [1323, 397] width 12 height 14
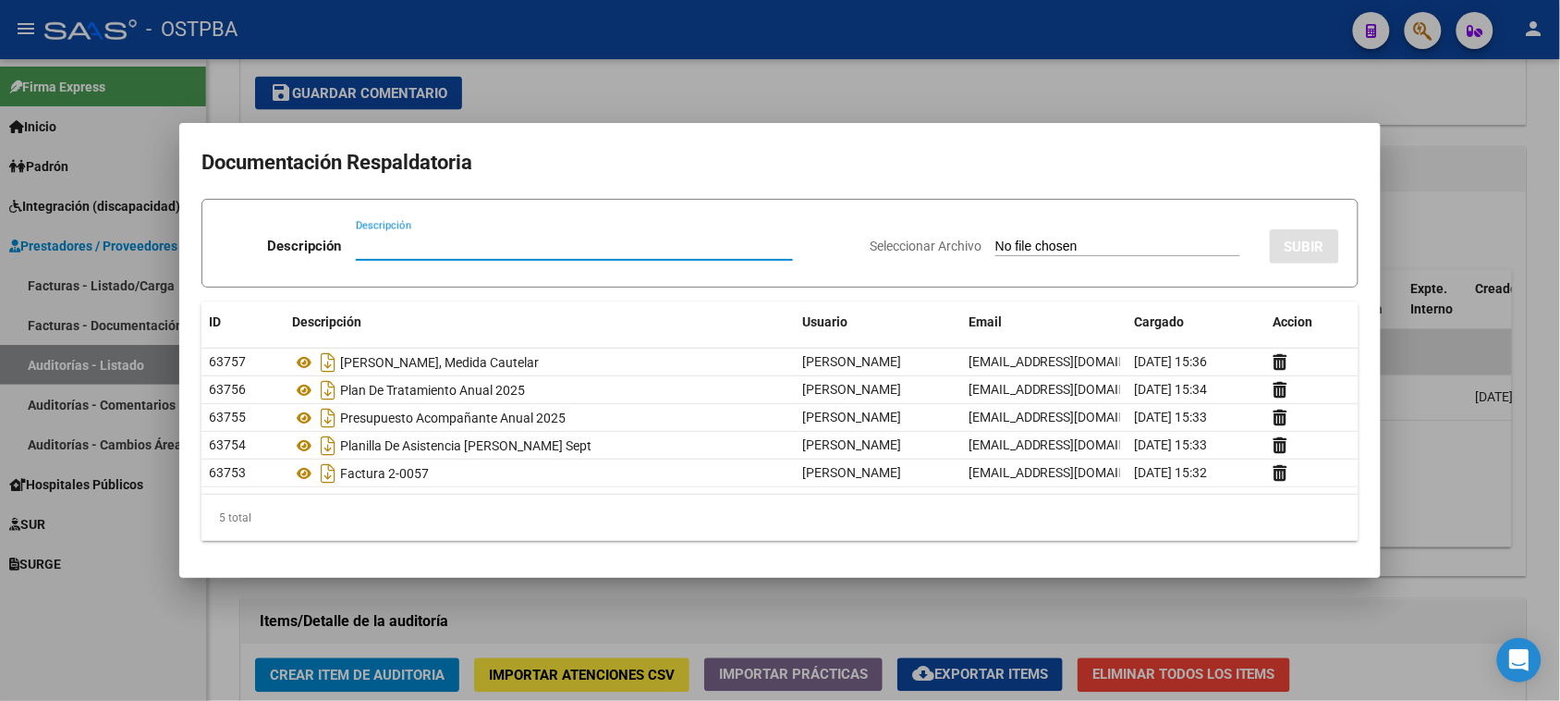
click at [1008, 243] on input "Seleccionar Archivo" at bounding box center [1117, 247] width 245 height 18
type input "C:\fakepath\AUDITORIA 12880.pdf"
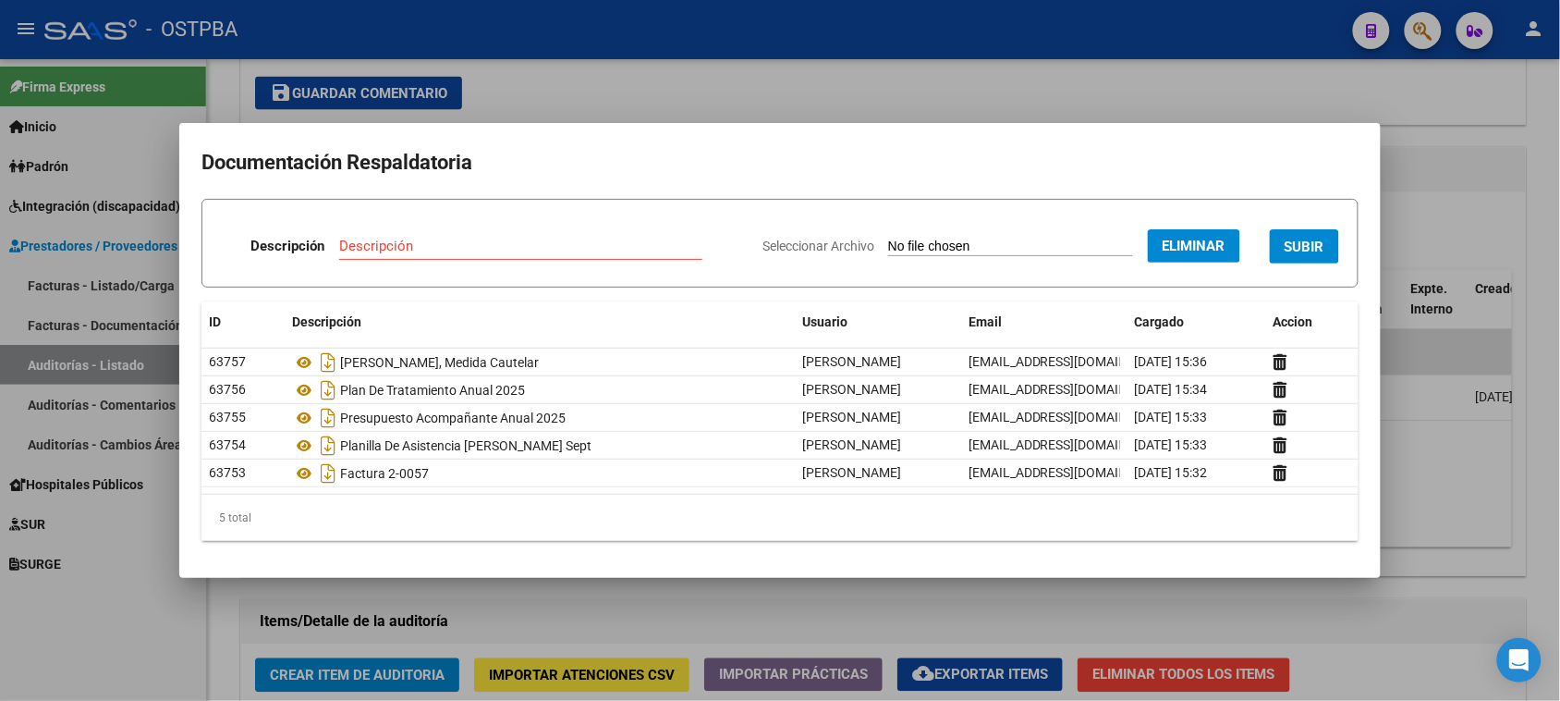
click at [375, 247] on input "Descripción" at bounding box center [520, 246] width 363 height 17
paste input "AUDITORIA 12880"
type input "AUDITORIA 12880"
click at [1313, 241] on span "SUBIR" at bounding box center [1305, 246] width 40 height 17
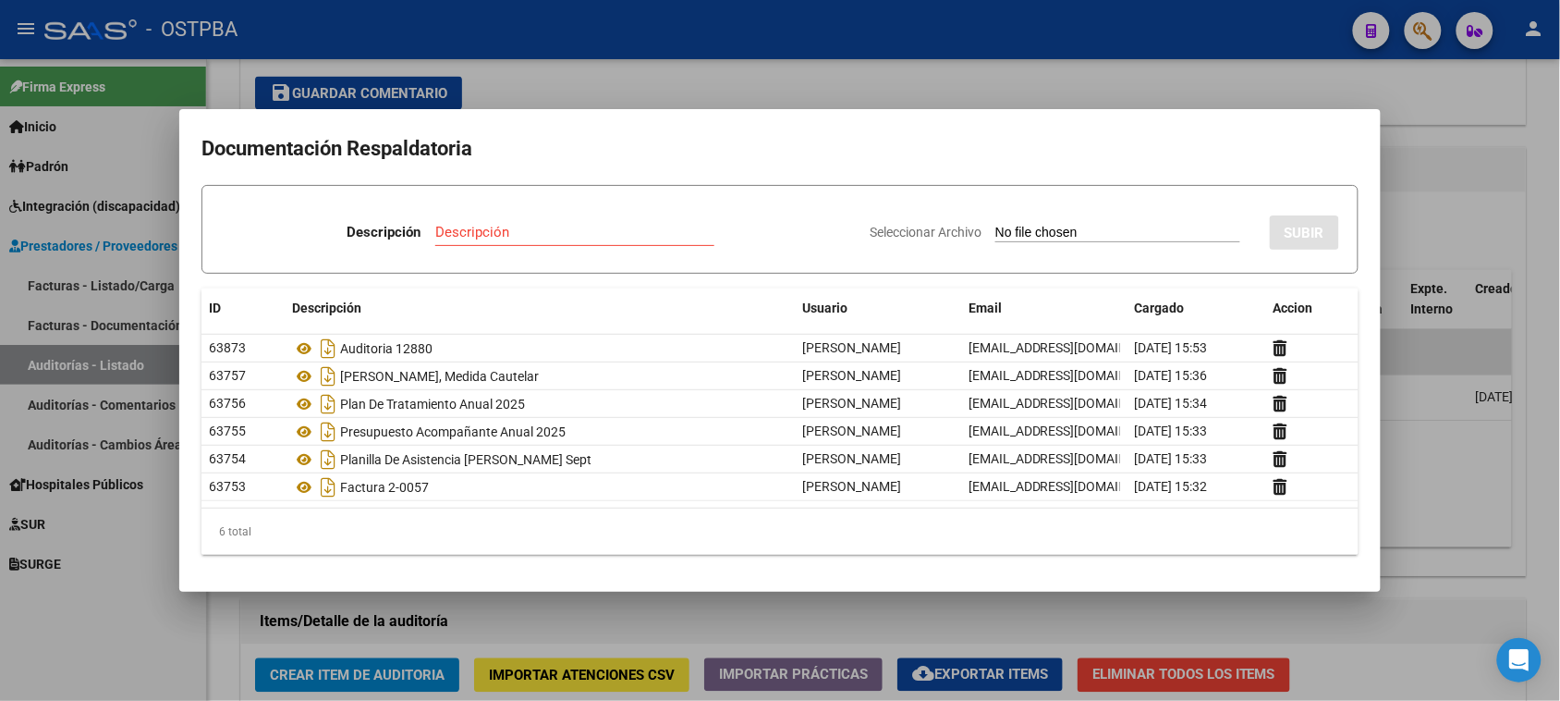
click at [532, 537] on div "6 total" at bounding box center [780, 531] width 1157 height 46
